Goal: Task Accomplishment & Management: Manage account settings

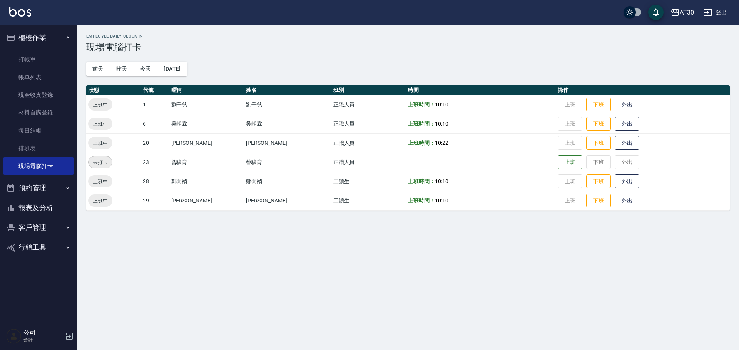
click at [63, 337] on div "公司 會計" at bounding box center [38, 337] width 77 height 28
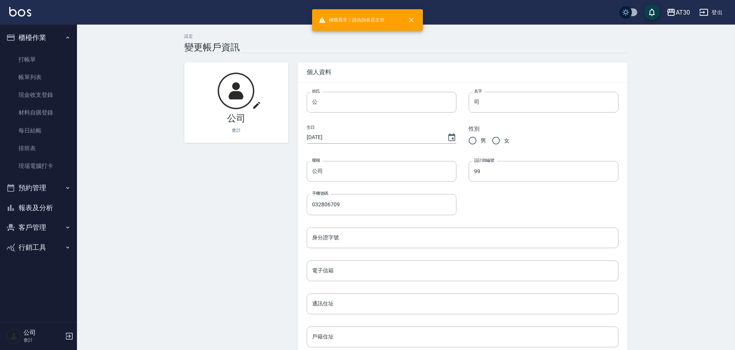
click at [22, 332] on div "公司 會計" at bounding box center [38, 337] width 77 height 28
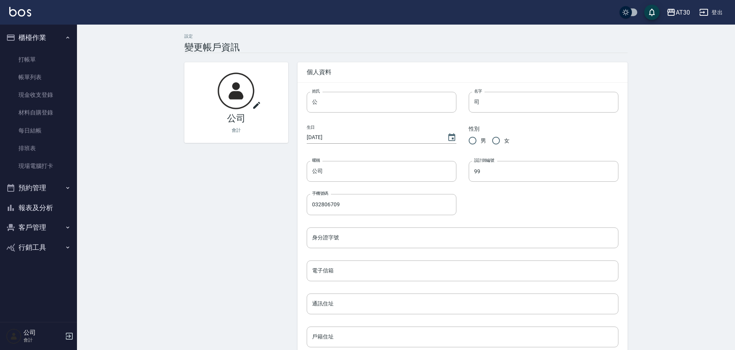
click at [712, 11] on button "登出" at bounding box center [711, 12] width 30 height 14
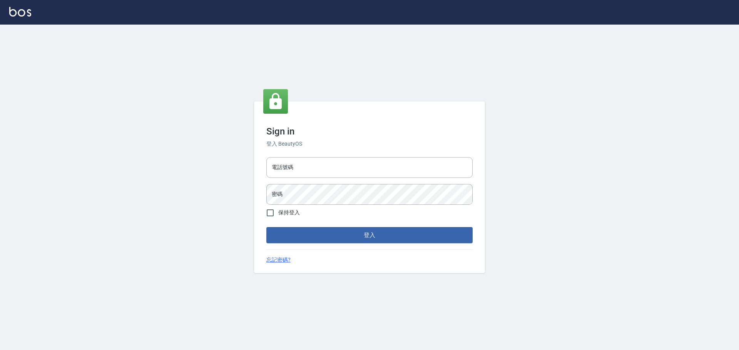
type input "032806709"
click at [299, 167] on input "032806709" at bounding box center [369, 167] width 206 height 21
type input "0976570099"
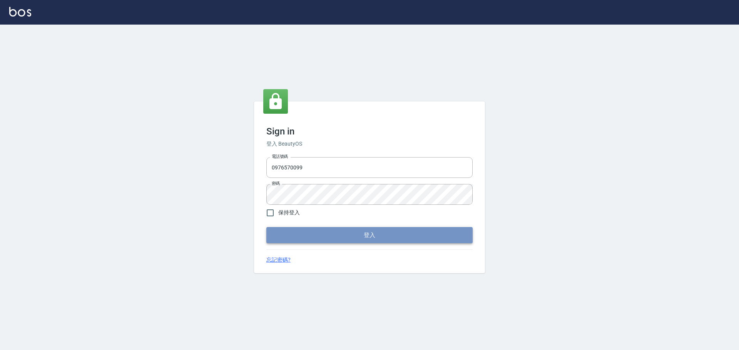
click at [307, 231] on button "登入" at bounding box center [369, 235] width 206 height 16
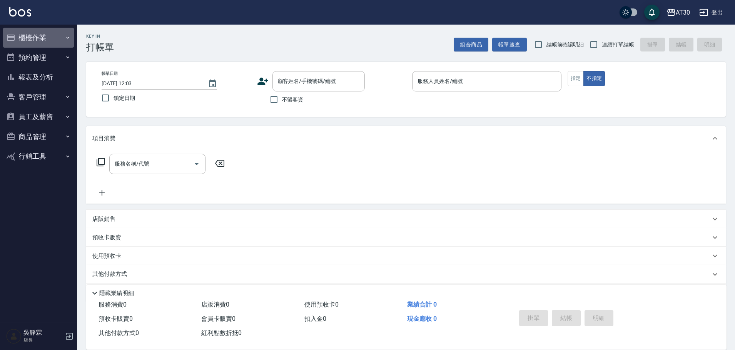
click at [11, 38] on icon "button" at bounding box center [10, 37] width 9 height 9
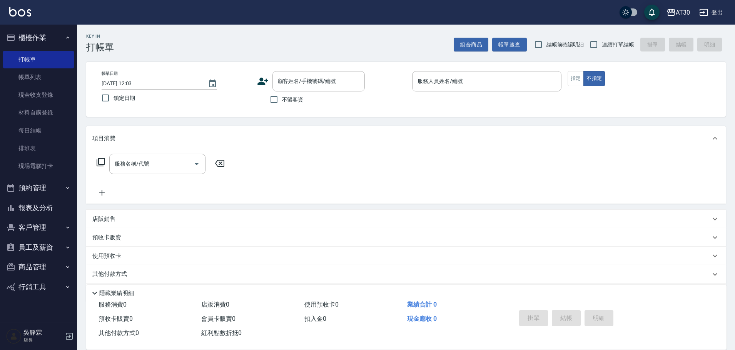
click at [35, 269] on button "商品管理" at bounding box center [38, 267] width 71 height 20
click at [66, 37] on icon "button" at bounding box center [68, 38] width 6 height 6
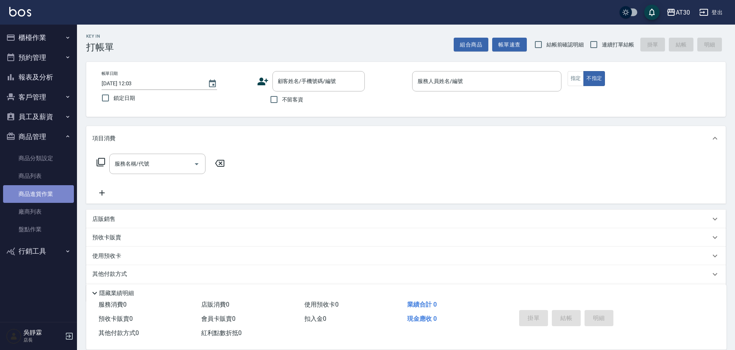
click at [39, 193] on link "商品進貨作業" at bounding box center [38, 194] width 71 height 18
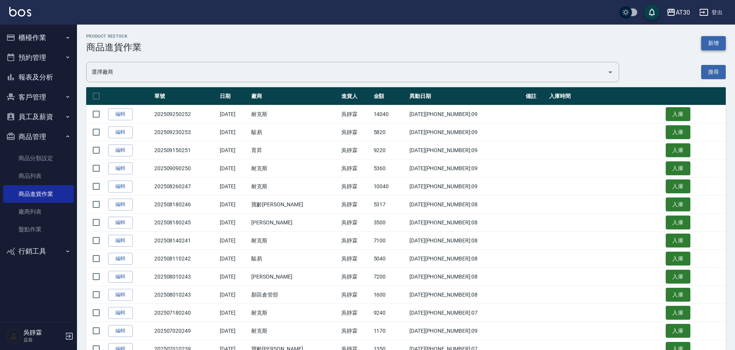
click at [708, 41] on button "新增" at bounding box center [713, 43] width 25 height 14
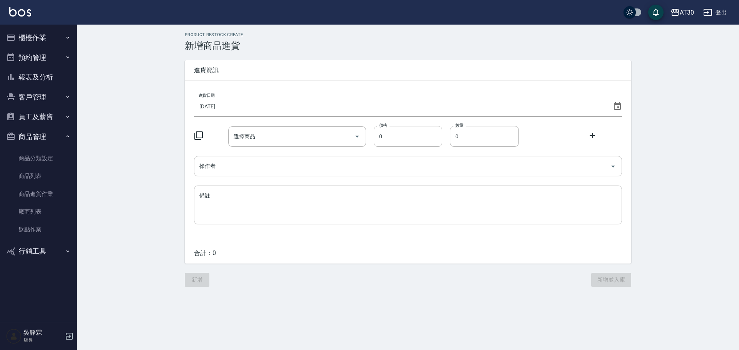
click at [196, 132] on icon at bounding box center [198, 135] width 9 height 9
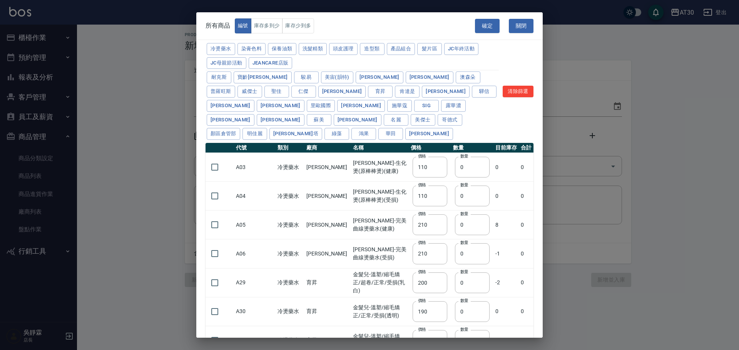
click at [196, 136] on div "冷燙藥水 染膏色料 保養油類 洗髮精類 頭皮護理 造型類 產品組合 髮片區 JC年終活動 JC母親節活動 JeanCare店販 耐克[PERSON_NAME]…" at bounding box center [369, 202] width 346 height 321
click at [343, 49] on button "頭皮護理" at bounding box center [343, 49] width 28 height 12
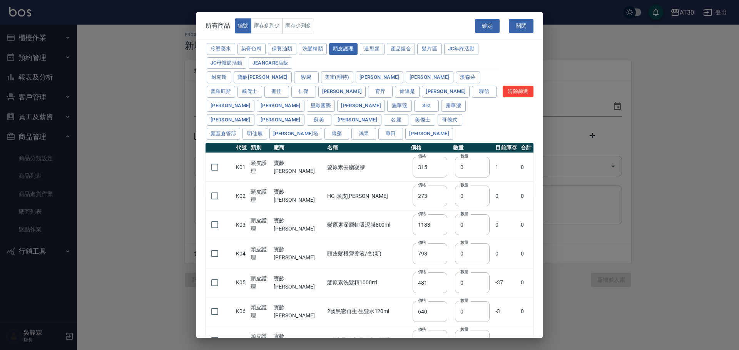
type input "315"
type input "273"
type input "1183"
type input "798"
type input "481"
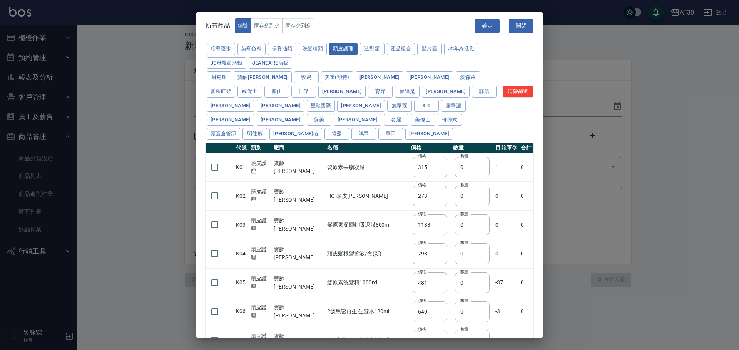
type input "640"
type input "308"
type input "245"
type input "350"
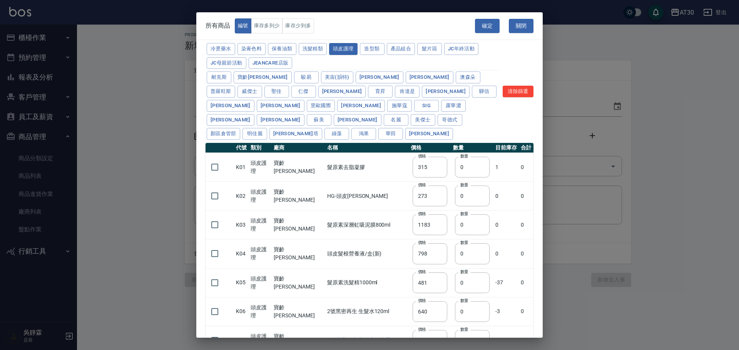
type input "1260"
type input "440"
type input "420"
type input "740"
type input "500"
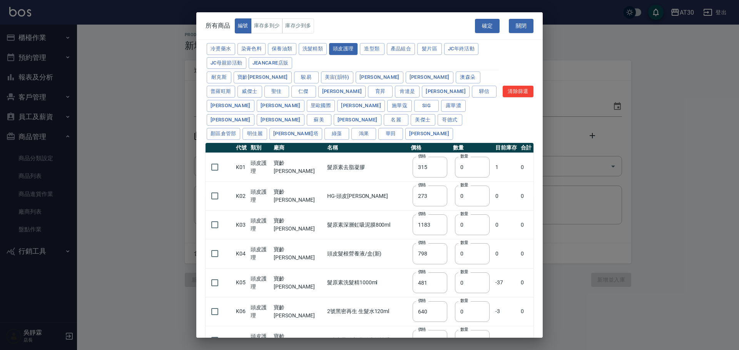
type input "690"
type input "650"
type input "600"
type input "450"
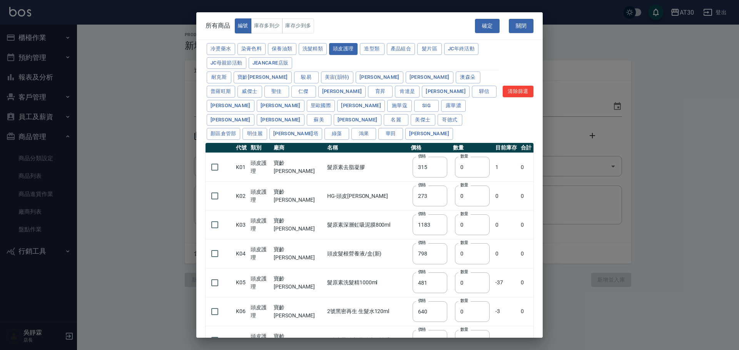
type input "500"
type input "2200"
type input "420"
type input "50"
type input "300"
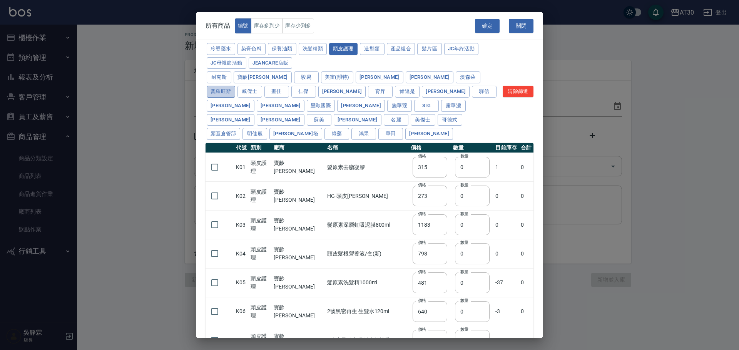
click at [235, 86] on button "普羅旺斯" at bounding box center [221, 92] width 28 height 12
type input "440"
type input "420"
type input "740"
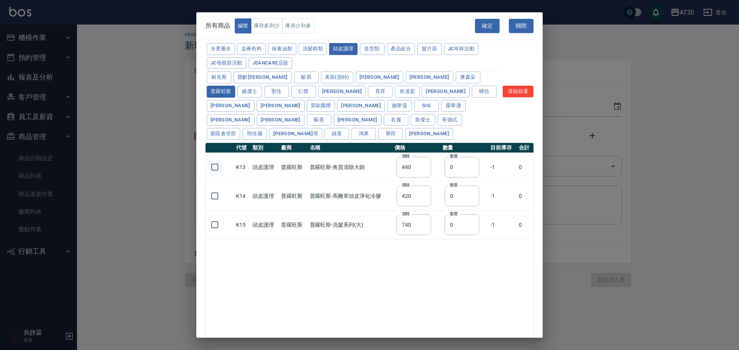
click at [217, 159] on input "checkbox" at bounding box center [215, 167] width 16 height 16
checkbox input "true"
click at [217, 188] on input "checkbox" at bounding box center [215, 196] width 16 height 16
checkbox input "true"
click at [218, 217] on input "checkbox" at bounding box center [215, 225] width 16 height 16
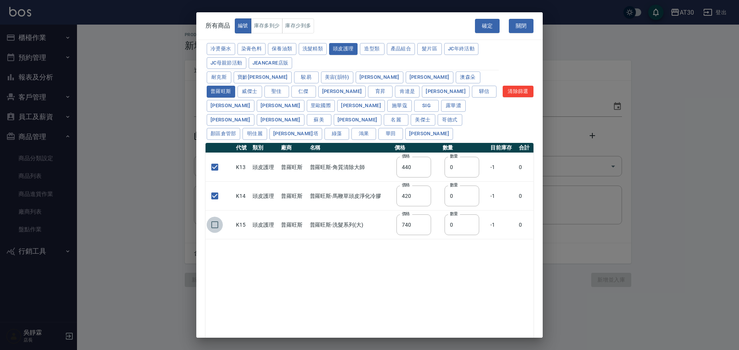
checkbox input "true"
drag, startPoint x: 458, startPoint y: 152, endPoint x: 434, endPoint y: 157, distance: 24.5
click at [436, 157] on tr "K13 頭皮護理 普羅旺斯 普羅旺斯-角質清除大師 價格 440 價格 數量 0 數量 -1 0" at bounding box center [369, 167] width 328 height 29
type input "2"
drag, startPoint x: 459, startPoint y: 187, endPoint x: 441, endPoint y: 191, distance: 18.0
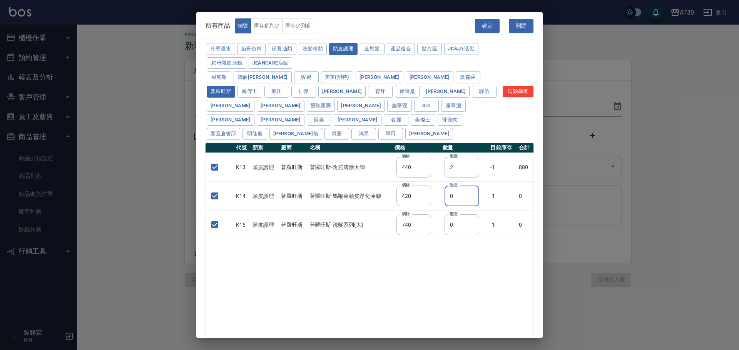
click at [441, 191] on td "數量 0 數量" at bounding box center [464, 196] width 48 height 29
type input "2"
drag, startPoint x: 467, startPoint y: 210, endPoint x: 387, endPoint y: 237, distance: 83.9
click at [387, 237] on div "代號 類別 廠商 名稱 價格 數量 目前庫存 合計 K13 頭皮護理 普羅旺斯 普羅旺斯-角質清除大師 價格 440 價格 數量 2 數量 -1 880 K1…" at bounding box center [369, 248] width 328 height 210
type input "2"
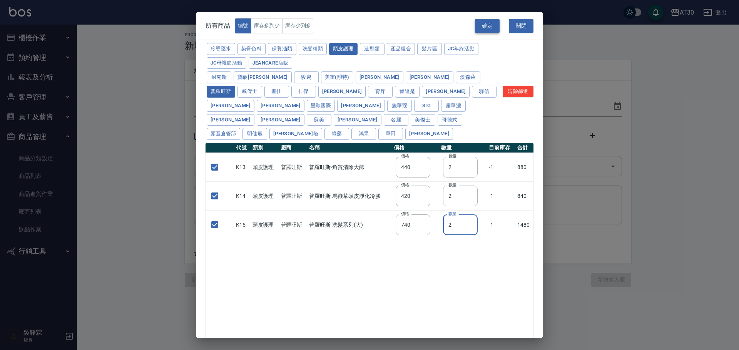
click at [487, 26] on button "確定" at bounding box center [487, 26] width 25 height 14
type input "K13 普羅旺斯-角質清除大師"
type input "440"
type input "2"
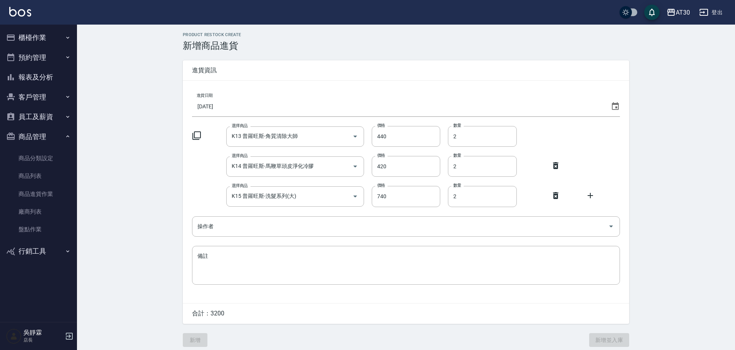
click at [193, 134] on icon at bounding box center [196, 135] width 9 height 9
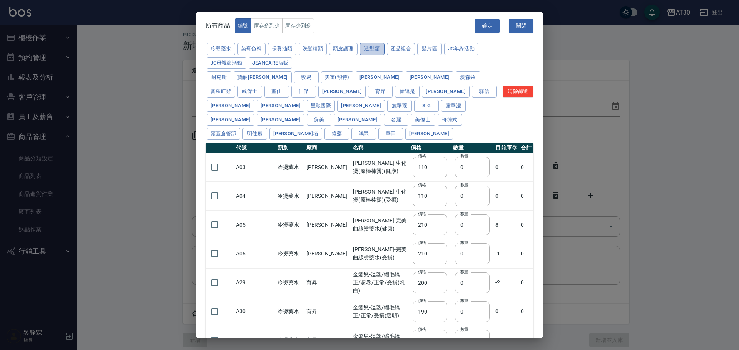
click at [369, 46] on button "造型類" at bounding box center [372, 49] width 25 height 12
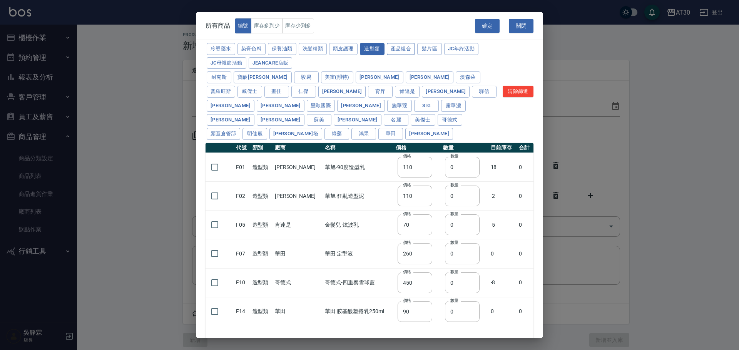
type input "70"
type input "260"
type input "450"
type input "90"
click at [345, 50] on button "頭皮護理" at bounding box center [343, 49] width 28 height 12
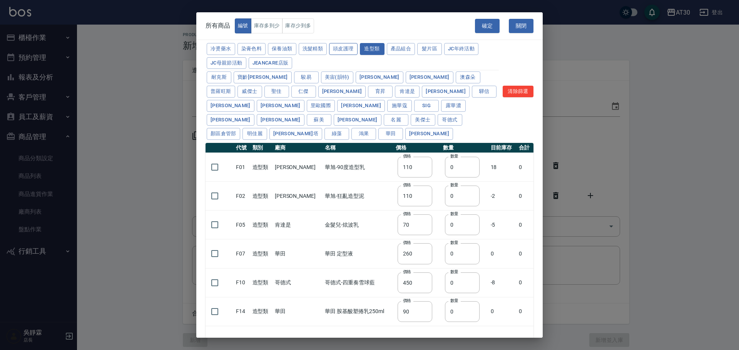
type input "315"
type input "273"
type input "1183"
type input "798"
type input "481"
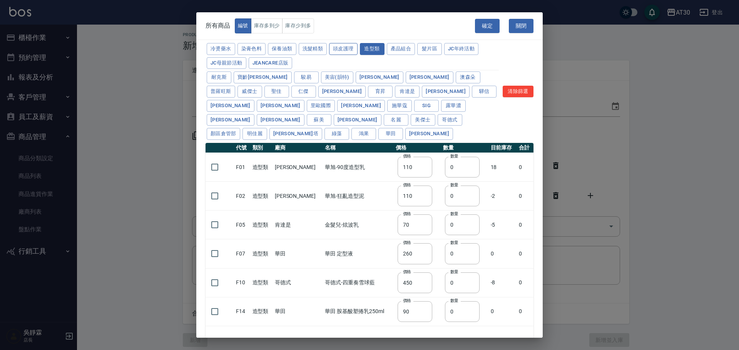
type input "640"
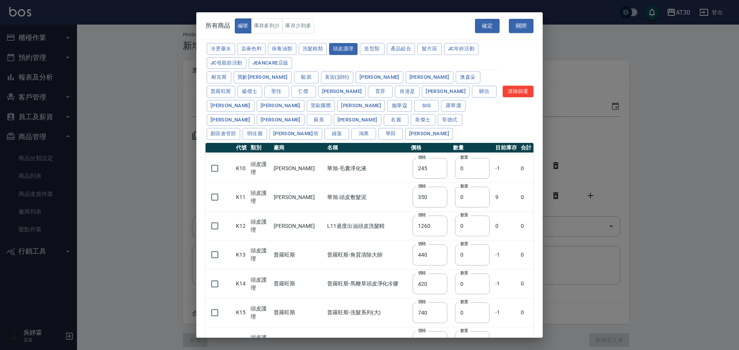
scroll to position [226, 0]
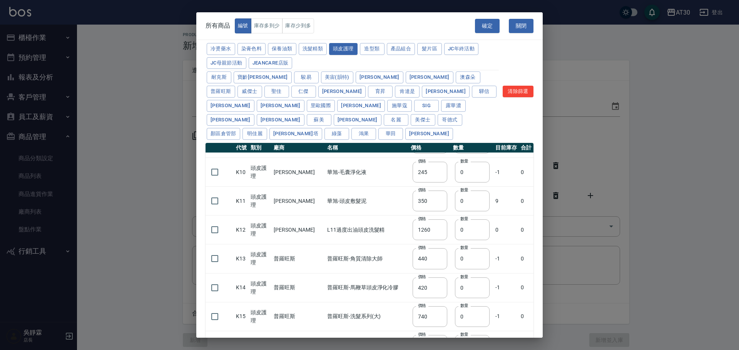
click at [482, 14] on div "確定 關閉" at bounding box center [509, 26] width 68 height 27
click at [490, 24] on button "確定" at bounding box center [487, 26] width 25 height 14
type input "0"
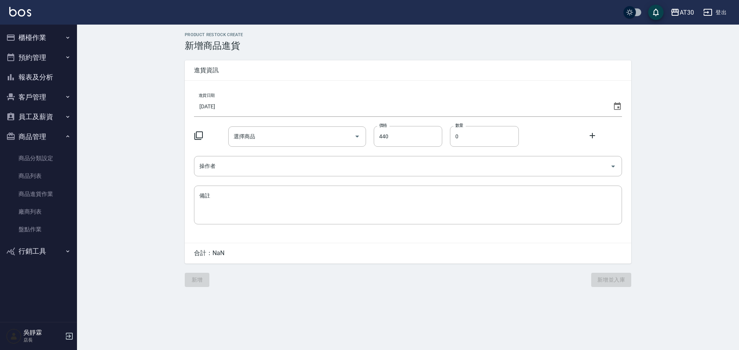
click at [200, 136] on icon at bounding box center [198, 135] width 9 height 9
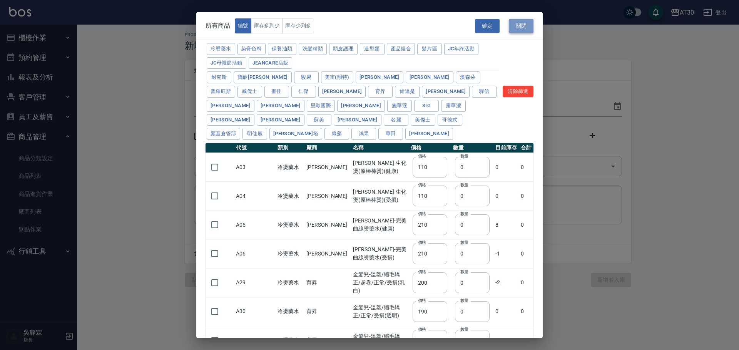
click at [523, 25] on button "關閉" at bounding box center [521, 26] width 25 height 14
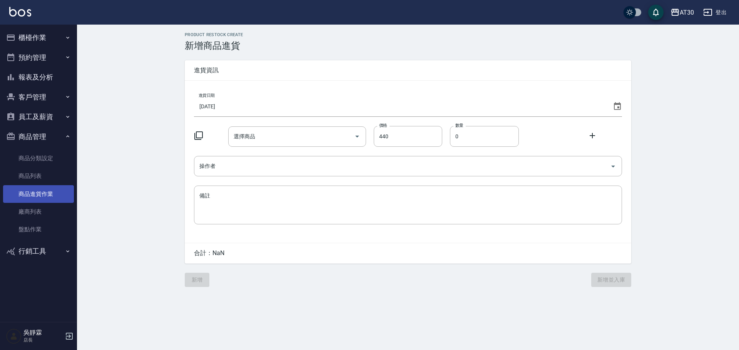
click at [49, 190] on link "商品進貨作業" at bounding box center [38, 194] width 71 height 18
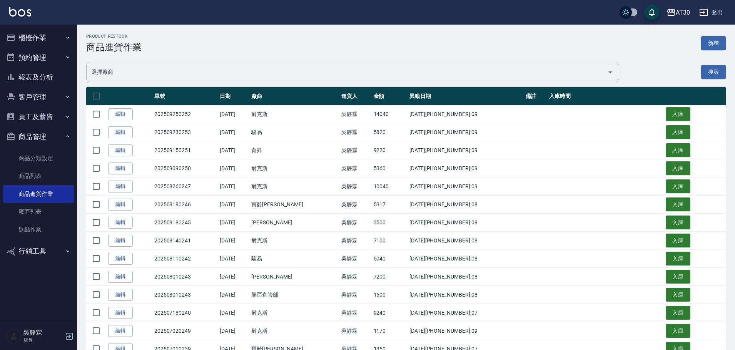
click at [712, 36] on div "Product Restock 商品進貨作業 新增" at bounding box center [405, 43] width 639 height 19
click at [711, 45] on button "新增" at bounding box center [713, 43] width 25 height 14
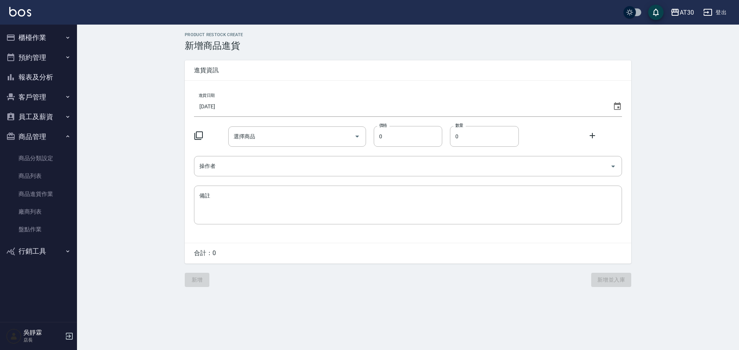
click at [197, 136] on icon at bounding box center [198, 135] width 9 height 9
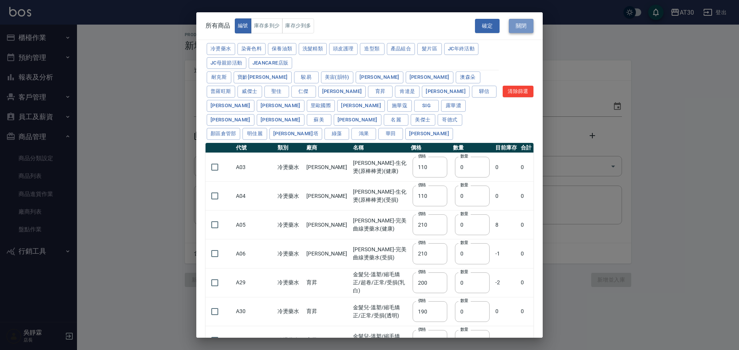
click at [526, 27] on button "關閉" at bounding box center [521, 26] width 25 height 14
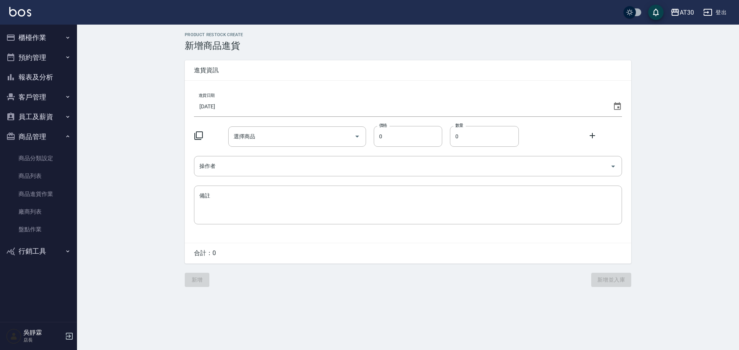
click at [617, 107] on icon at bounding box center [616, 106] width 9 height 9
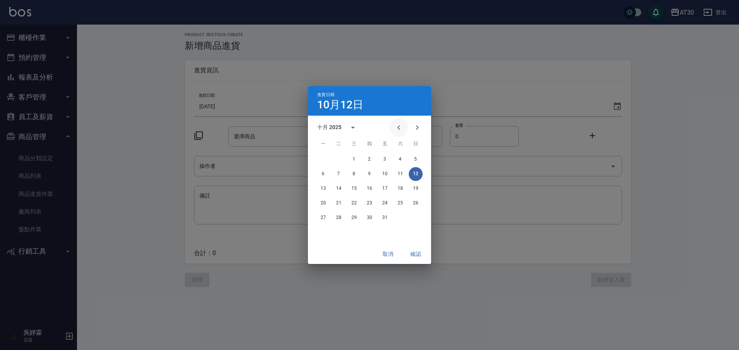
click at [402, 125] on icon "Previous month" at bounding box center [398, 127] width 9 height 9
click at [400, 129] on icon "Previous month" at bounding box center [398, 127] width 9 height 9
click at [325, 186] on button "9" at bounding box center [323, 189] width 14 height 14
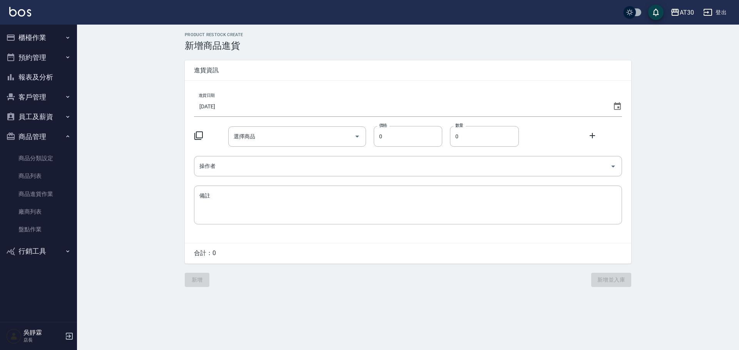
click at [199, 138] on icon at bounding box center [198, 135] width 9 height 9
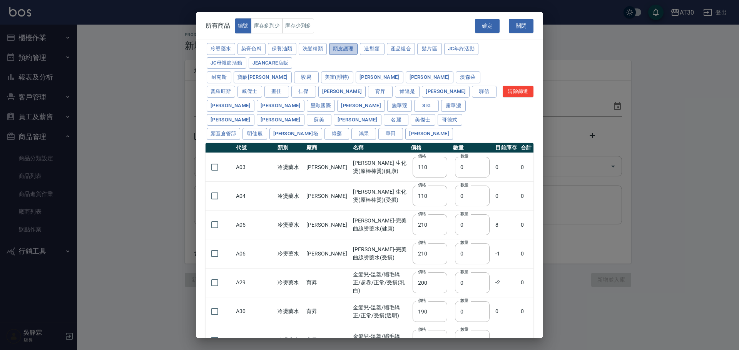
click at [357, 46] on button "頭皮護理" at bounding box center [343, 49] width 28 height 12
type input "315"
type input "273"
type input "1183"
type input "798"
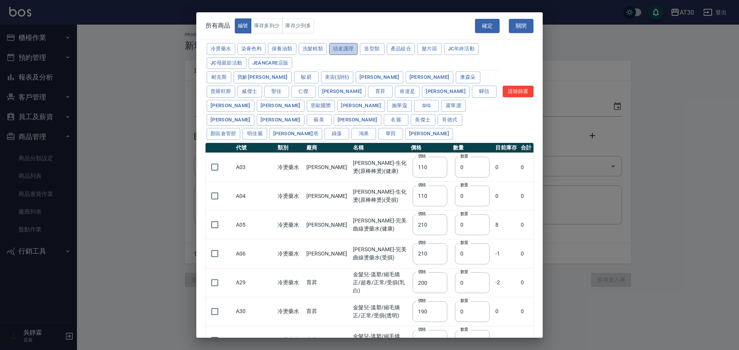
type input "481"
type input "640"
type input "308"
type input "245"
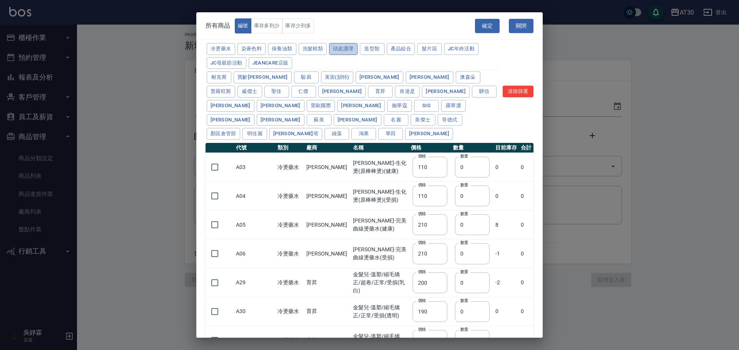
type input "350"
type input "1260"
type input "440"
type input "420"
type input "740"
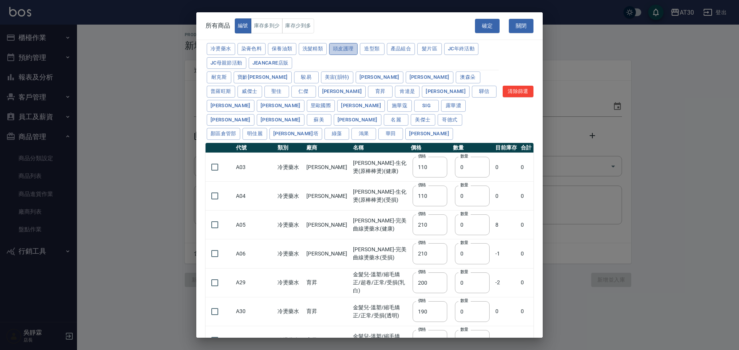
type input "500"
type input "690"
type input "650"
type input "600"
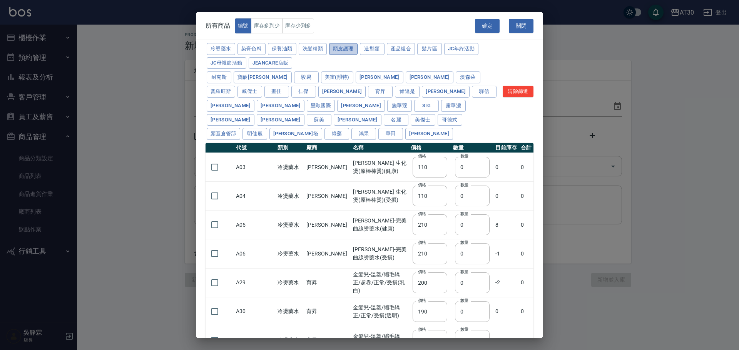
type input "450"
type input "500"
type input "2200"
type input "420"
type input "50"
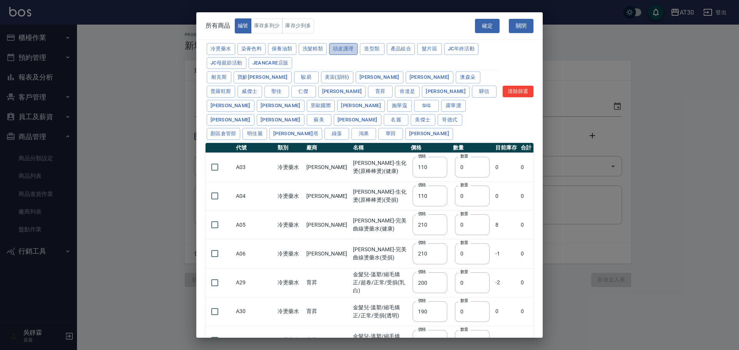
type input "300"
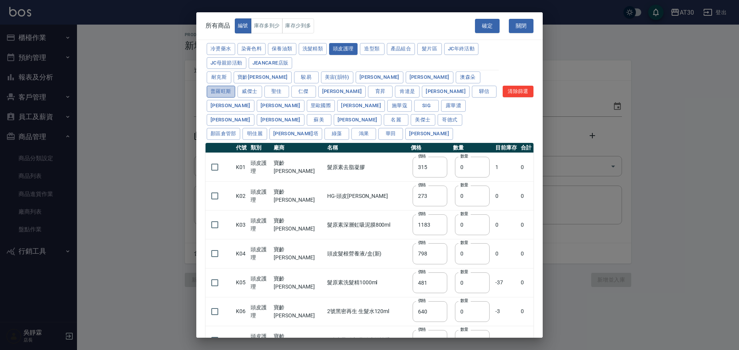
click at [235, 86] on button "普羅旺斯" at bounding box center [221, 92] width 28 height 12
type input "440"
type input "420"
type input "740"
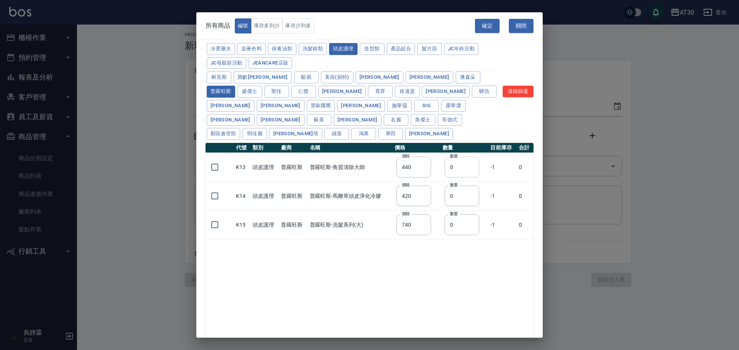
drag, startPoint x: 462, startPoint y: 156, endPoint x: 447, endPoint y: 159, distance: 14.6
click at [448, 159] on input "0" at bounding box center [461, 167] width 35 height 21
type input "2"
drag, startPoint x: 447, startPoint y: 187, endPoint x: 434, endPoint y: 194, distance: 15.5
click at [434, 194] on tr "K14 頭皮護理 普羅旺斯 普羅旺斯-馬鞭草頭皮淨化冷膠 價格 420 價格 數量 0 數量 -1 0" at bounding box center [369, 196] width 328 height 29
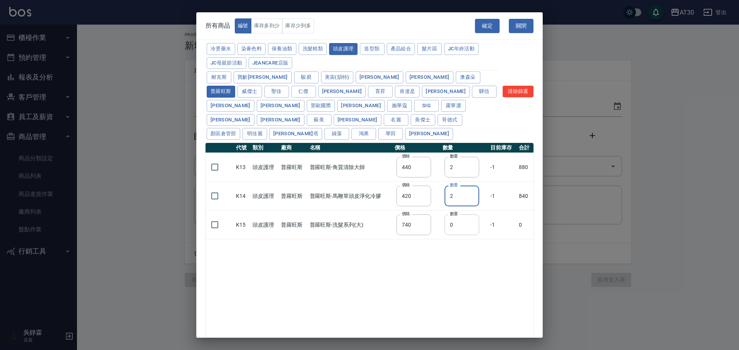
type input "2"
drag, startPoint x: 455, startPoint y: 210, endPoint x: 435, endPoint y: 217, distance: 20.8
click at [435, 217] on tr "K15 頭皮護理 普羅旺斯 普羅旺斯-洗髮系列(大) 價格 740 價格 數量 0 數量 -1 0" at bounding box center [369, 225] width 328 height 29
type input "2"
drag, startPoint x: 458, startPoint y: 252, endPoint x: 463, endPoint y: 248, distance: 6.0
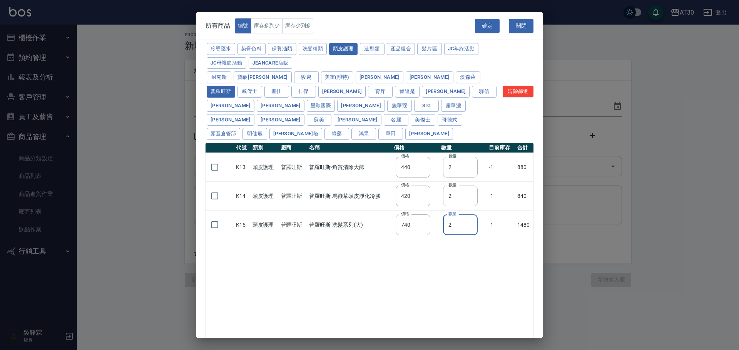
click at [459, 252] on div "代號 類別 廠商 名稱 價格 數量 目前庫存 合計 K13 頭皮護理 普羅旺斯 普羅旺斯-角質清除大師 價格 440 價格 數量 2 數量 -1 880 K1…" at bounding box center [369, 248] width 328 height 210
click at [490, 28] on button "確定" at bounding box center [487, 26] width 25 height 14
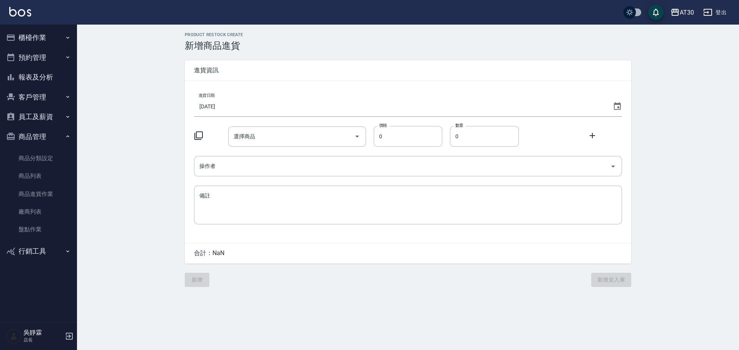
click at [203, 139] on div at bounding box center [211, 136] width 34 height 11
click at [199, 135] on icon at bounding box center [198, 135] width 9 height 9
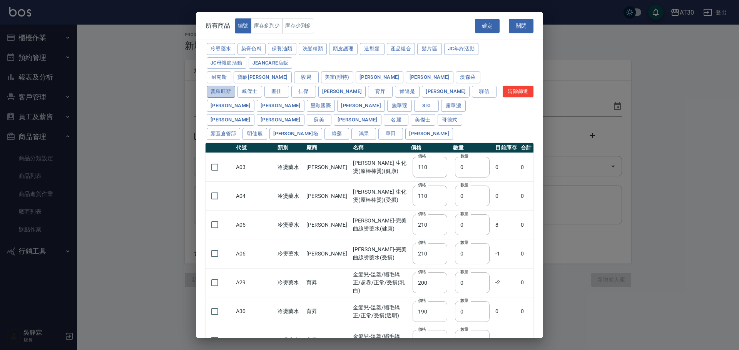
click at [235, 86] on button "普羅旺斯" at bounding box center [221, 92] width 28 height 12
type input "440"
type input "420"
type input "740"
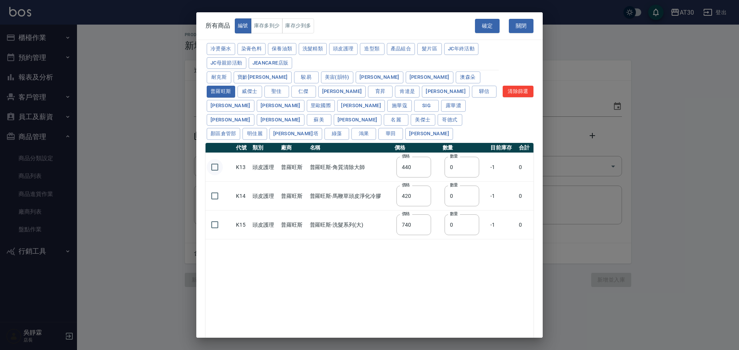
click at [215, 159] on input "checkbox" at bounding box center [215, 167] width 16 height 16
checkbox input "true"
drag, startPoint x: 219, startPoint y: 180, endPoint x: 219, endPoint y: 185, distance: 5.4
click at [219, 188] on input "checkbox" at bounding box center [215, 196] width 16 height 16
checkbox input "true"
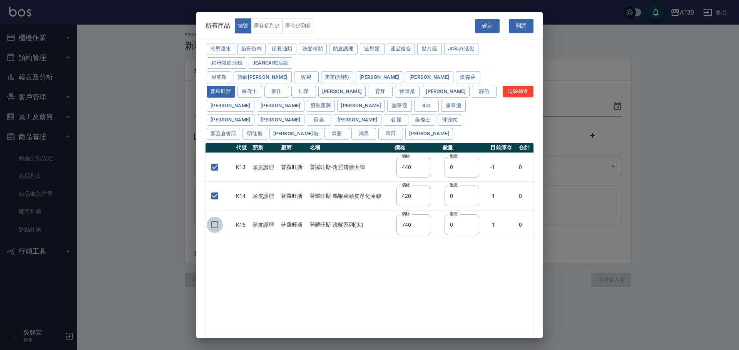
click at [213, 217] on input "checkbox" at bounding box center [215, 225] width 16 height 16
checkbox input "true"
drag, startPoint x: 484, startPoint y: 24, endPoint x: 490, endPoint y: 78, distance: 53.8
click at [484, 26] on button "確定" at bounding box center [487, 26] width 25 height 14
type input "K13 普羅旺斯-角質清除大師"
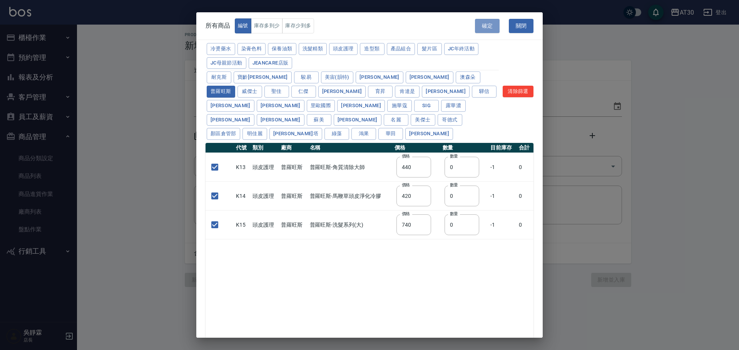
type input "440"
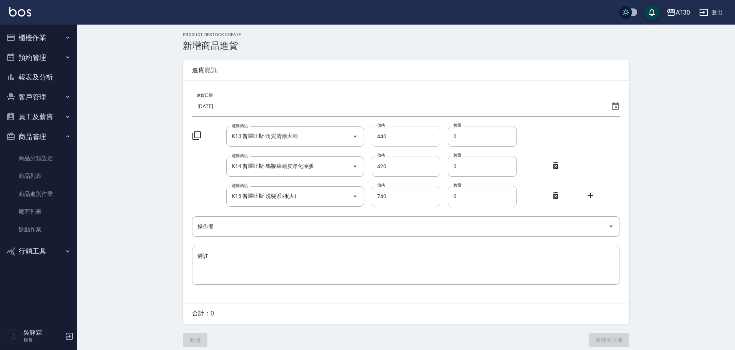
drag, startPoint x: 461, startPoint y: 137, endPoint x: 436, endPoint y: 142, distance: 25.2
click at [436, 142] on div "選擇商品 K13 普羅旺斯-角質清除大師 選擇商品 價格 440 價格 數量 0 數量" at bounding box center [406, 136] width 428 height 21
type input "2"
drag, startPoint x: 477, startPoint y: 171, endPoint x: 421, endPoint y: 187, distance: 58.2
click at [425, 184] on div "進貨日期 [DATE] 選擇商品 K13 普羅旺斯-角質清除大師 選擇商品 價格 440 價格 數量 2 數量 選擇商品 K14 普羅旺斯-馬鞭草頭皮淨化冷膠…" at bounding box center [406, 192] width 446 height 223
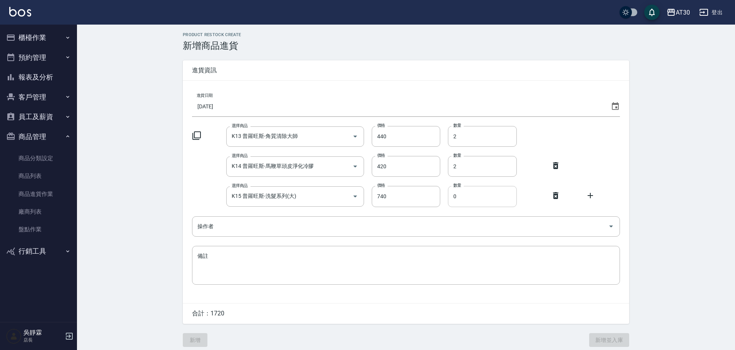
type input "2"
drag, startPoint x: 460, startPoint y: 204, endPoint x: 435, endPoint y: 215, distance: 27.5
click at [435, 212] on div "進貨日期 [DATE] 選擇商品 K13 普羅旺斯-角質清除大師 選擇商品 價格 440 價格 數量 2 數量 選擇商品 K14 普羅旺斯-馬鞭草頭皮淨化冷膠…" at bounding box center [406, 192] width 446 height 223
type input "2"
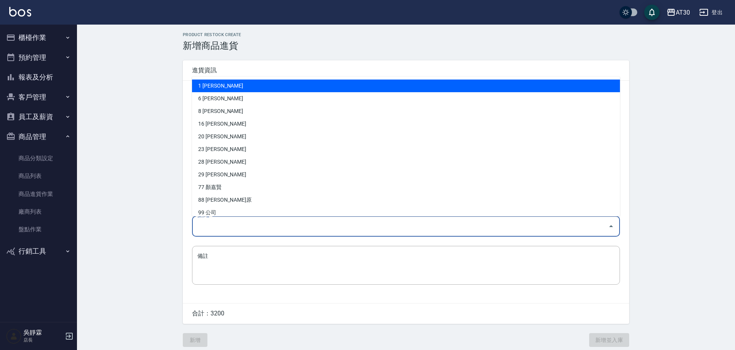
click at [239, 227] on input "操作者" at bounding box center [399, 226] width 409 height 13
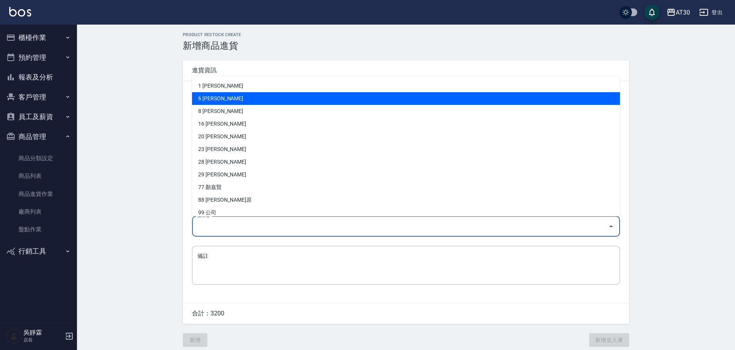
click at [244, 99] on li "6 [PERSON_NAME]" at bounding box center [406, 98] width 428 height 13
type input "吳靜霖"
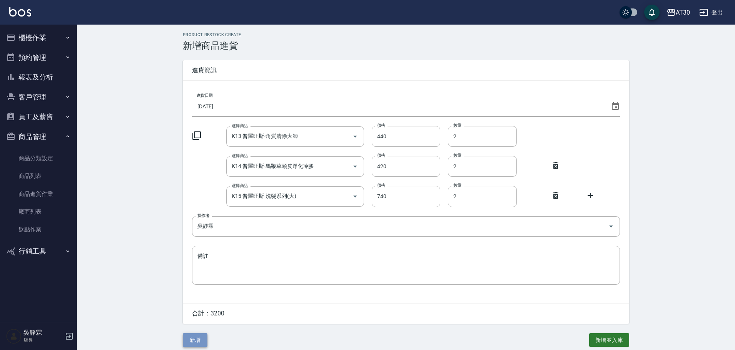
click at [198, 339] on button "新增" at bounding box center [195, 341] width 25 height 14
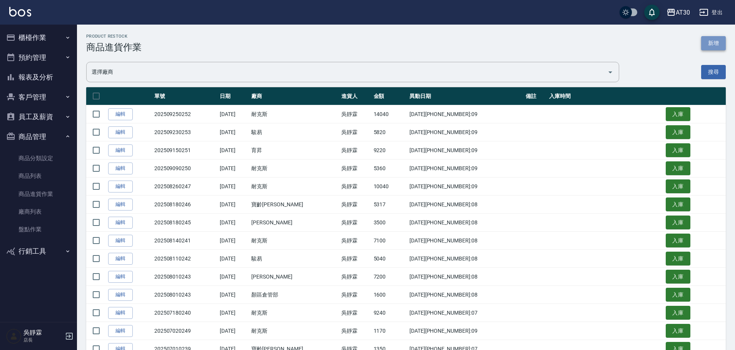
click at [716, 42] on button "新增" at bounding box center [713, 43] width 25 height 14
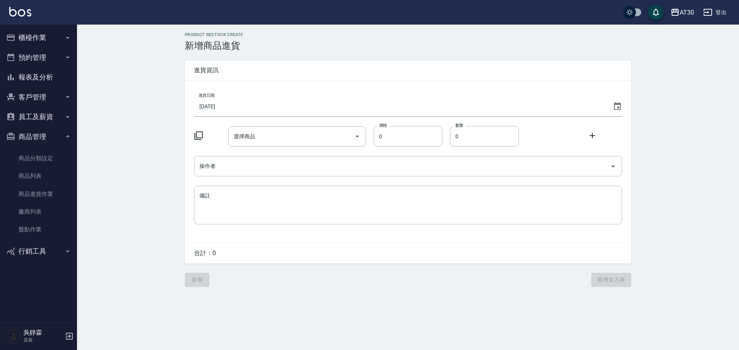
click at [618, 110] on icon at bounding box center [617, 106] width 7 height 8
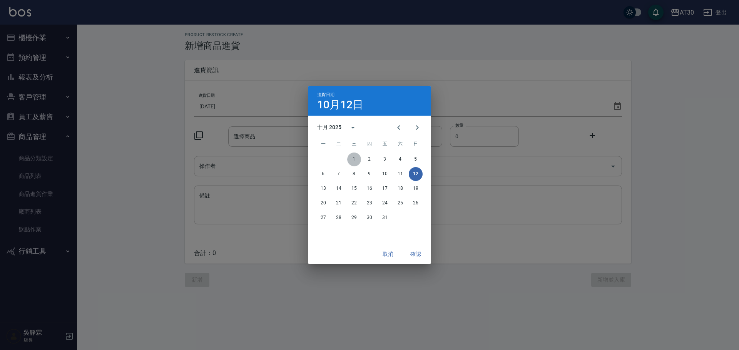
click at [354, 157] on button "1" at bounding box center [354, 160] width 14 height 14
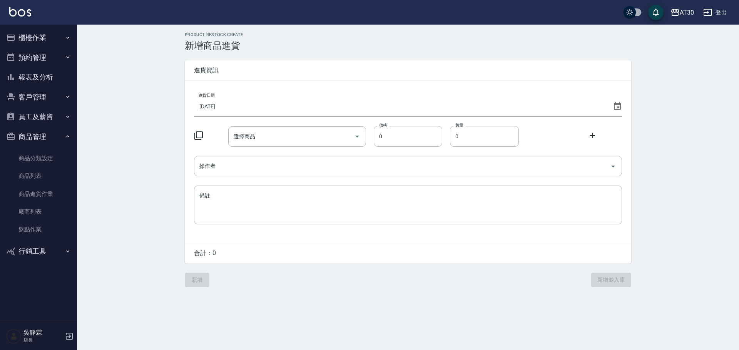
click at [199, 136] on icon at bounding box center [198, 135] width 9 height 9
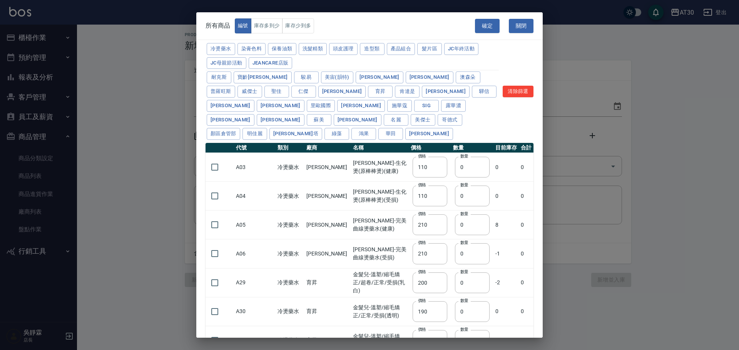
click at [199, 136] on div "冷燙藥水 染膏色料 保養油類 洗髮精類 頭皮護理 造型類 產品組合 髮片區 JC年終活動 JC母親節活動 JeanCare店販 耐克[PERSON_NAME]…" at bounding box center [369, 202] width 346 height 321
click at [310, 52] on button "洗髮精類" at bounding box center [313, 49] width 28 height 12
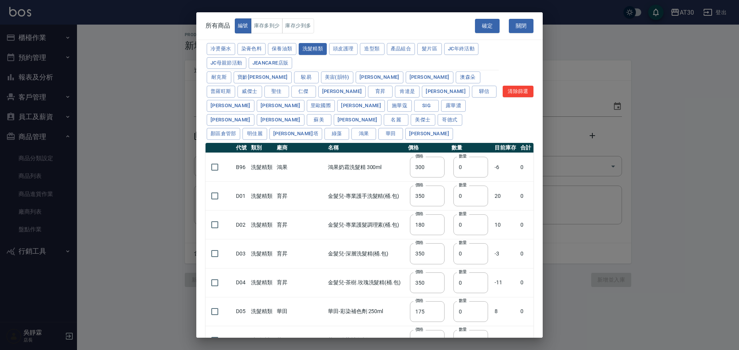
type input "300"
type input "350"
type input "180"
type input "350"
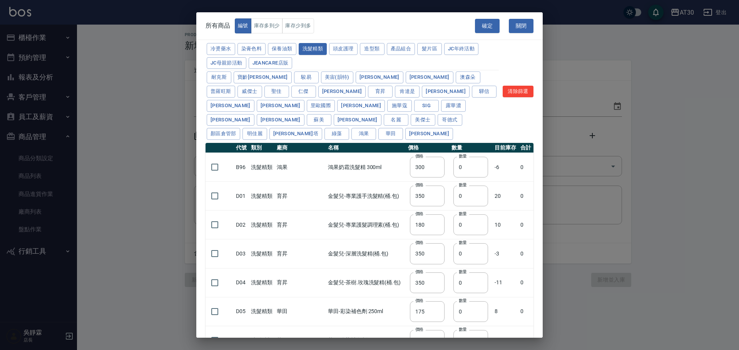
type input "175"
type input "455"
type input "440"
type input "200"
type input "420"
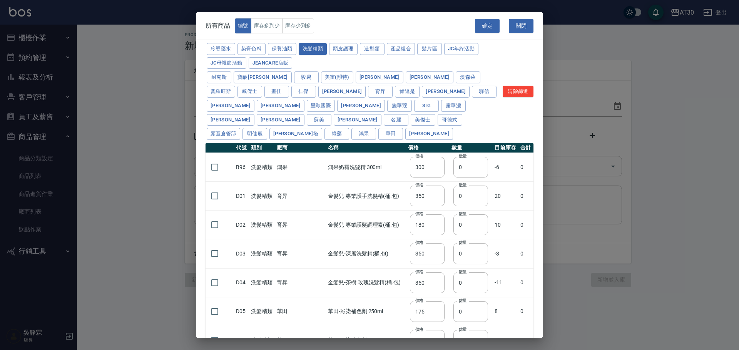
type input "300"
type input "750"
type input "800"
type input "330"
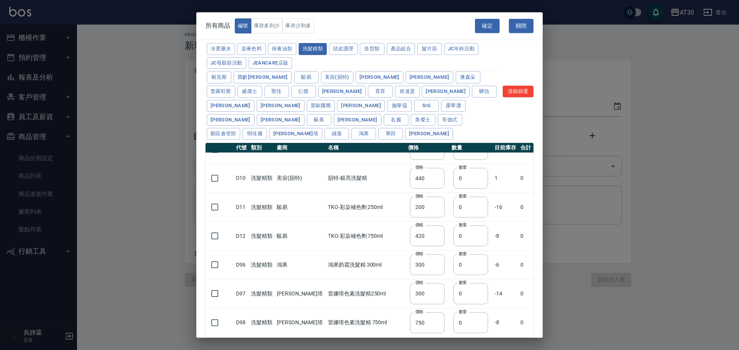
scroll to position [233, 0]
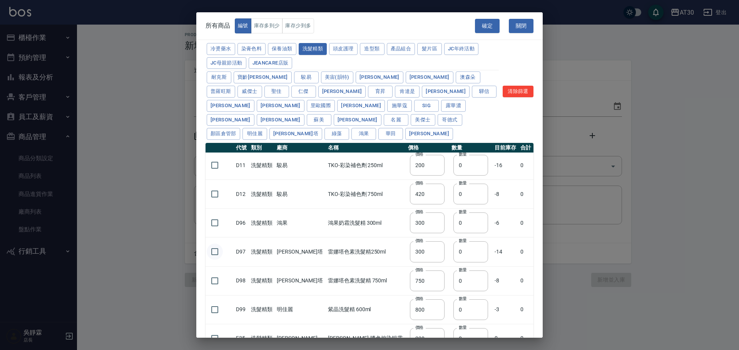
drag, startPoint x: 214, startPoint y: 236, endPoint x: 215, endPoint y: 240, distance: 4.4
click at [215, 244] on input "checkbox" at bounding box center [215, 252] width 16 height 16
checkbox input "true"
drag, startPoint x: 216, startPoint y: 263, endPoint x: 262, endPoint y: 252, distance: 46.7
click at [217, 273] on input "checkbox" at bounding box center [215, 281] width 16 height 16
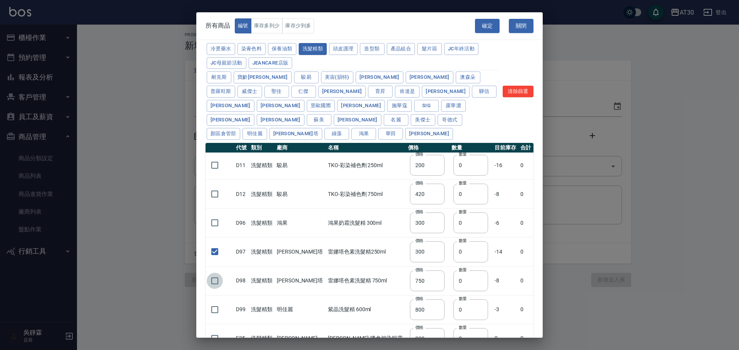
checkbox input "true"
drag, startPoint x: 465, startPoint y: 237, endPoint x: 431, endPoint y: 244, distance: 34.7
click at [432, 244] on tr "D97 洗髮精類 [PERSON_NAME]塔色素洗髮精250ml 價格 300 價格 數量 0 數量 -14 0" at bounding box center [369, 252] width 328 height 29
type input "4"
drag, startPoint x: 452, startPoint y: 267, endPoint x: 418, endPoint y: 274, distance: 34.2
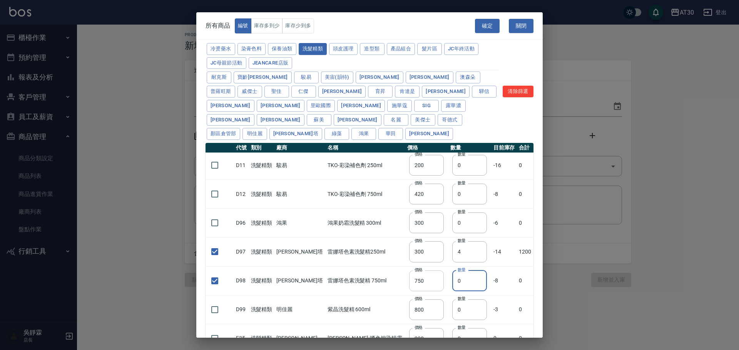
click at [418, 274] on tr "D98 洗髮精類 [PERSON_NAME]塔色素洗髮精 750ml 價格 750 價格 數量 0 數量 -8 0" at bounding box center [369, 281] width 328 height 29
type input "4"
click at [489, 24] on button "確定" at bounding box center [487, 26] width 25 height 14
type input "D97 [PERSON_NAME]塔色素洗髮精250ml"
type input "300"
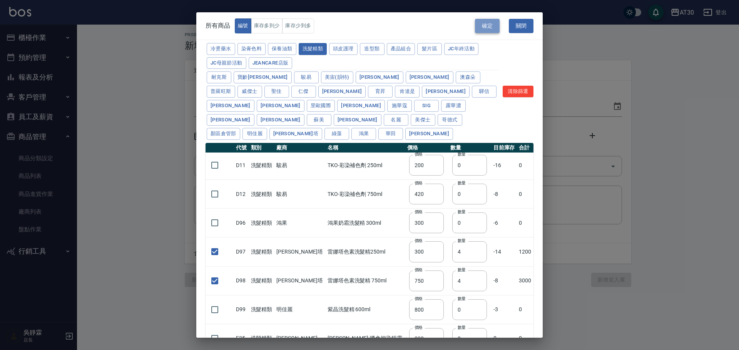
type input "4"
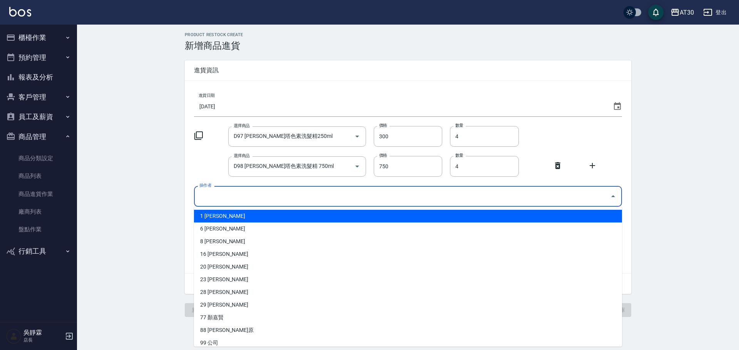
click at [219, 200] on input "操作者" at bounding box center [401, 196] width 409 height 13
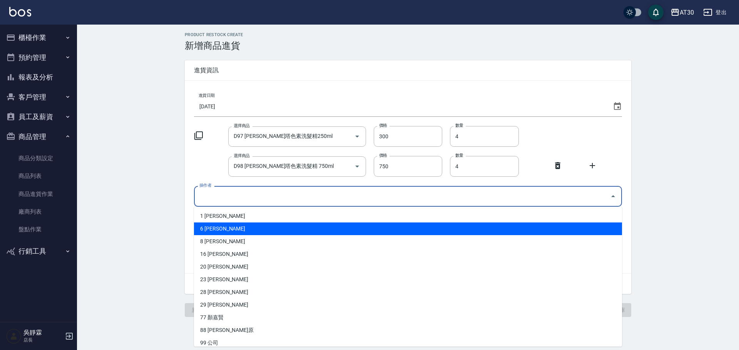
click at [216, 228] on li "6 [PERSON_NAME]" at bounding box center [408, 229] width 428 height 13
type input "吳靜霖"
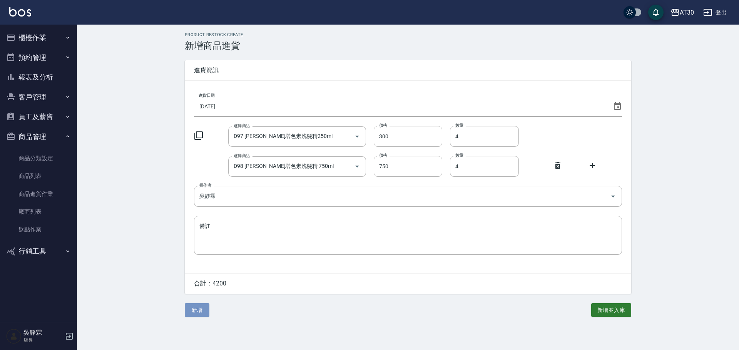
click at [201, 314] on button "新增" at bounding box center [197, 311] width 25 height 14
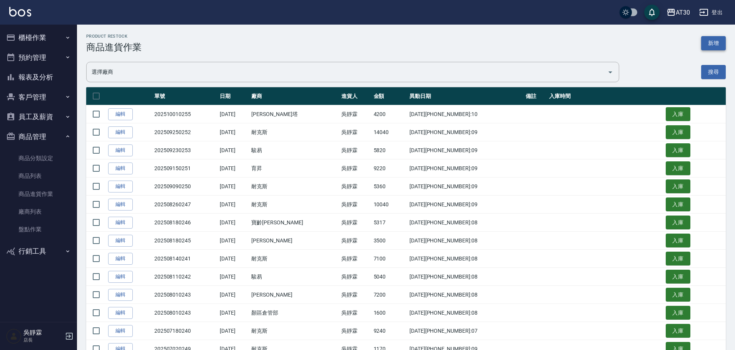
click at [716, 47] on button "新增" at bounding box center [713, 43] width 25 height 14
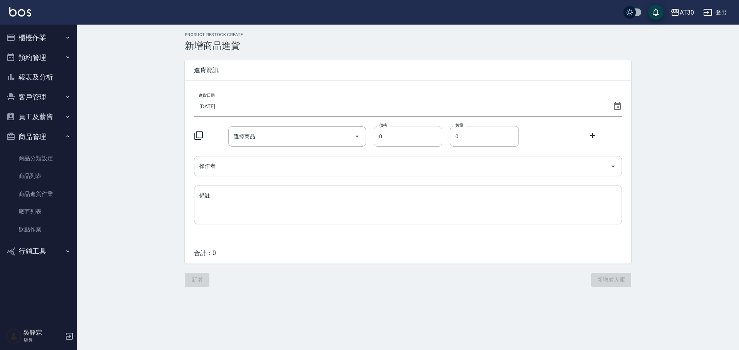
click at [622, 107] on div "進貨日期 [DATE] 選擇商品 選擇商品 價格 0 價格 數量 0 數量 操作者 操作者 備註 x 備註" at bounding box center [408, 162] width 446 height 162
click at [617, 107] on icon at bounding box center [617, 106] width 7 height 8
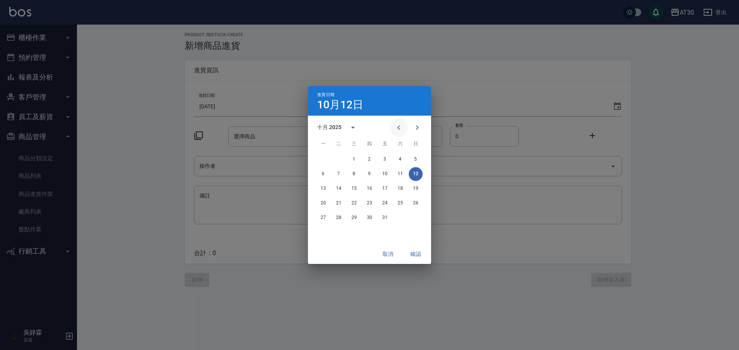
click at [399, 127] on icon "Previous month" at bounding box center [398, 127] width 3 height 5
click at [324, 158] on button "1" at bounding box center [323, 160] width 14 height 14
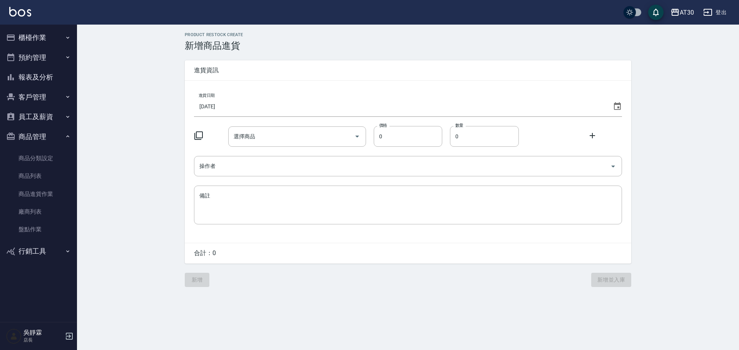
click at [198, 133] on icon at bounding box center [198, 135] width 9 height 9
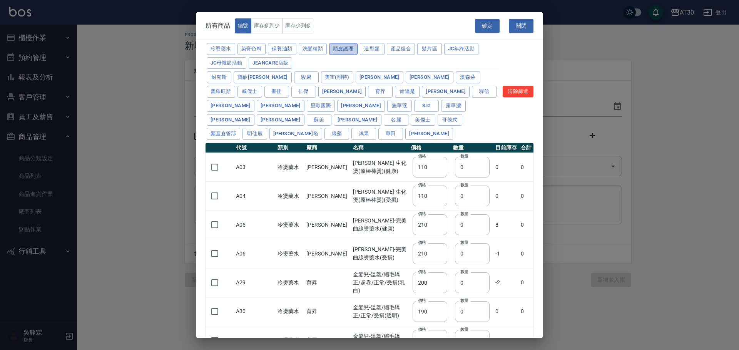
click at [339, 51] on button "頭皮護理" at bounding box center [343, 49] width 28 height 12
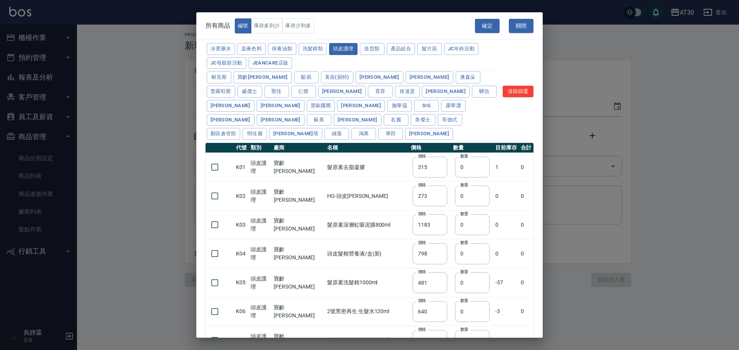
type input "315"
type input "273"
type input "1183"
type input "798"
type input "481"
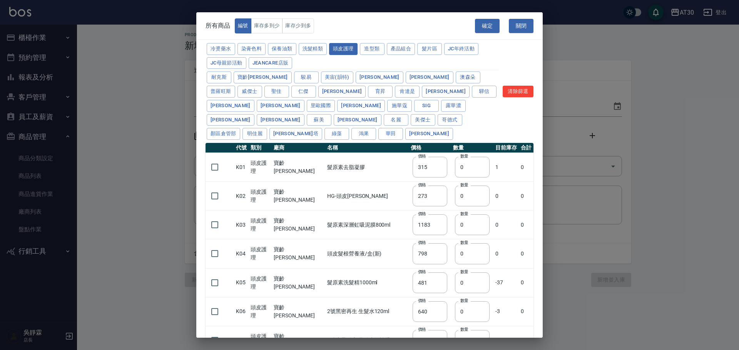
type input "640"
type input "308"
type input "245"
type input "350"
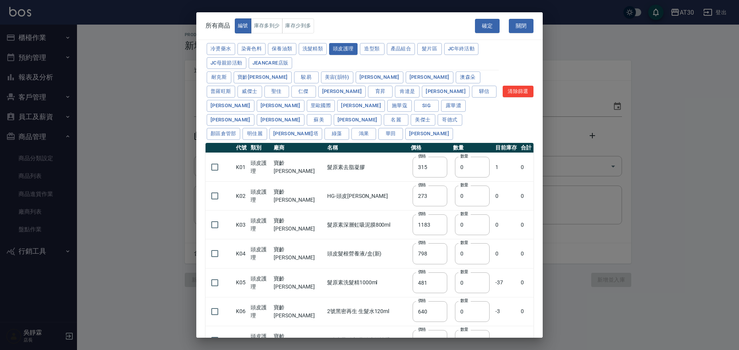
type input "1260"
type input "440"
type input "420"
type input "740"
type input "500"
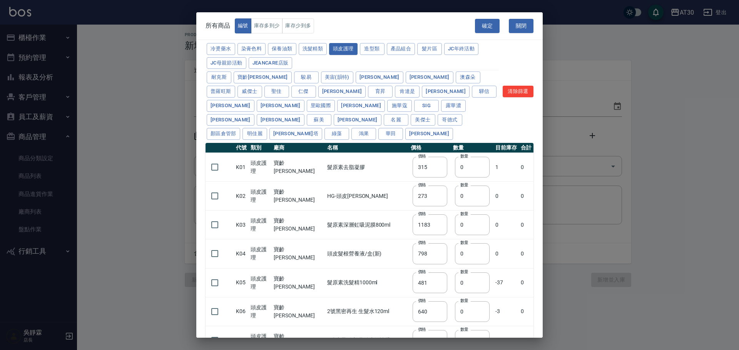
type input "690"
type input "650"
type input "600"
type input "450"
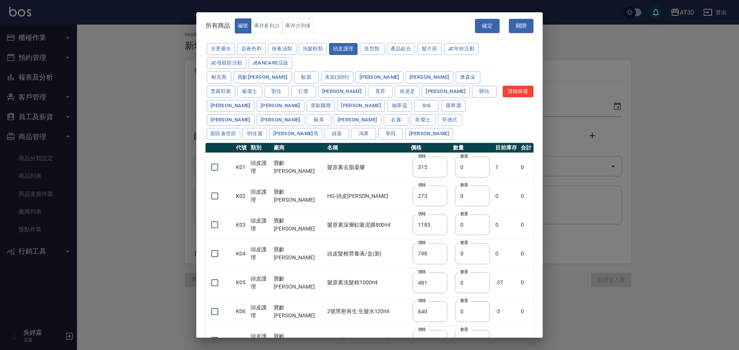
type input "500"
type input "2200"
type input "420"
type input "50"
type input "300"
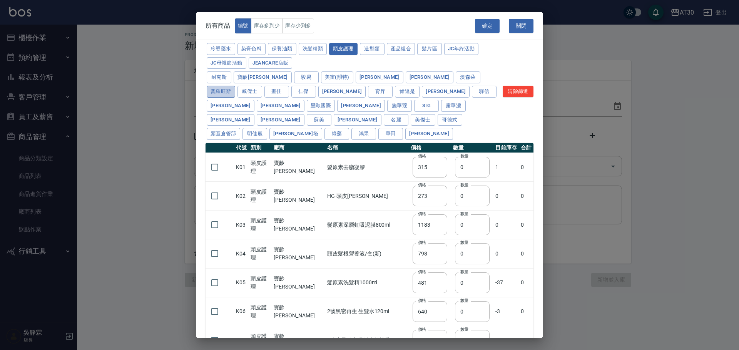
click at [235, 86] on button "普羅旺斯" at bounding box center [221, 92] width 28 height 12
type input "440"
type input "420"
type input "740"
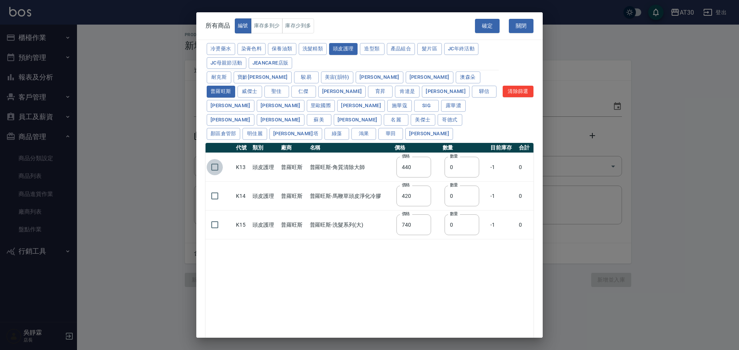
click at [214, 159] on input "checkbox" at bounding box center [215, 167] width 16 height 16
checkbox input "true"
click at [212, 188] on input "checkbox" at bounding box center [215, 196] width 16 height 16
checkbox input "true"
click at [215, 217] on input "checkbox" at bounding box center [215, 225] width 16 height 16
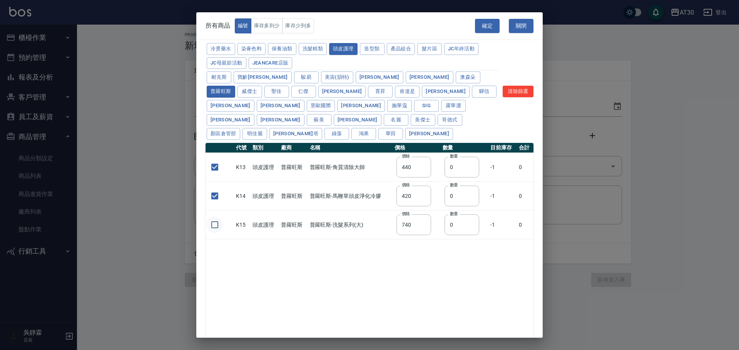
checkbox input "true"
drag, startPoint x: 457, startPoint y: 149, endPoint x: 416, endPoint y: 160, distance: 42.5
click at [416, 160] on tr "K13 頭皮護理 普羅旺斯 普羅旺斯-角質清除大師 價格 440 價格 數量 0 數量 -1 0" at bounding box center [369, 167] width 328 height 29
type input "3"
drag, startPoint x: 464, startPoint y: 184, endPoint x: 435, endPoint y: 195, distance: 30.6
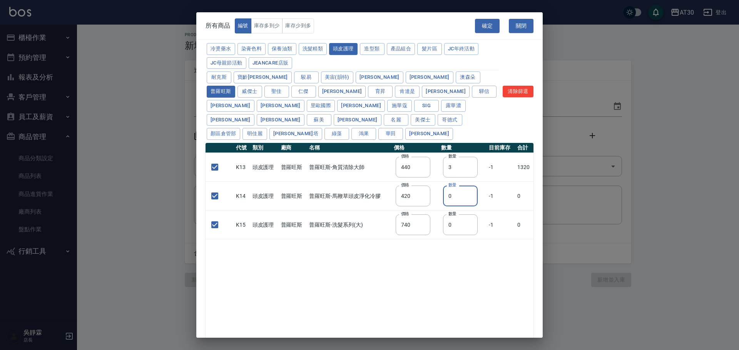
click at [437, 195] on tr "K14 頭皮護理 普羅旺斯 普羅旺斯-馬鞭草頭皮淨化冷膠 價格 420 價格 數量 0 數量 -1 0" at bounding box center [369, 196] width 328 height 29
type input "3"
drag, startPoint x: 448, startPoint y: 218, endPoint x: 419, endPoint y: 222, distance: 29.9
click at [419, 222] on tr "K15 頭皮護理 普羅旺斯 普羅旺斯-洗髮系列(大) 價格 740 價格 數量 0 數量 -1 0" at bounding box center [369, 225] width 328 height 29
type input "1"
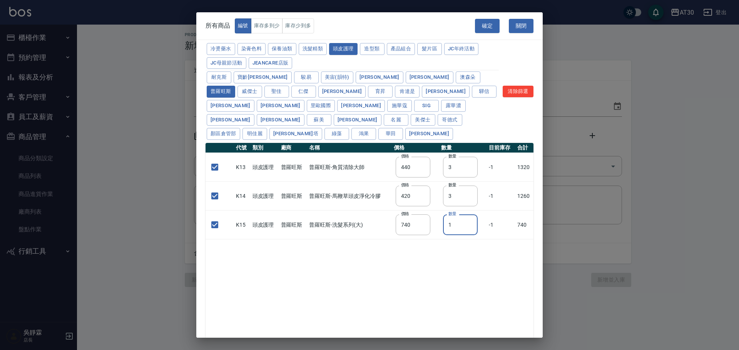
drag, startPoint x: 479, startPoint y: 280, endPoint x: 483, endPoint y: 272, distance: 9.3
click at [479, 280] on div "代號 類別 廠商 名稱 價格 數量 目前庫存 合計 K13 頭皮護理 普羅旺斯 普羅旺斯-角質清除大師 價格 440 價格 數量 3 數量 -1 1320 K…" at bounding box center [369, 248] width 328 height 210
click at [490, 24] on button "確定" at bounding box center [487, 26] width 25 height 14
type input "K13 普羅旺斯-角質清除大師"
type input "440"
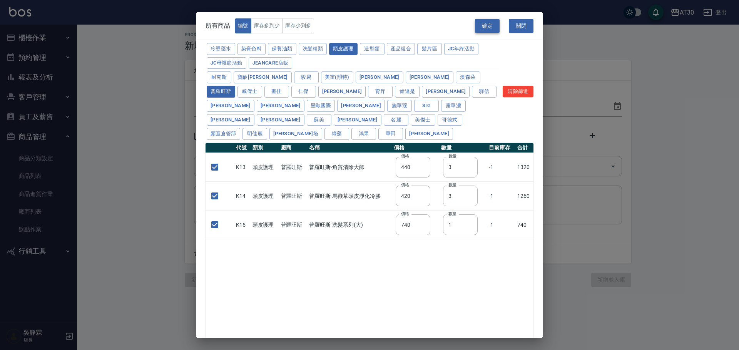
type input "3"
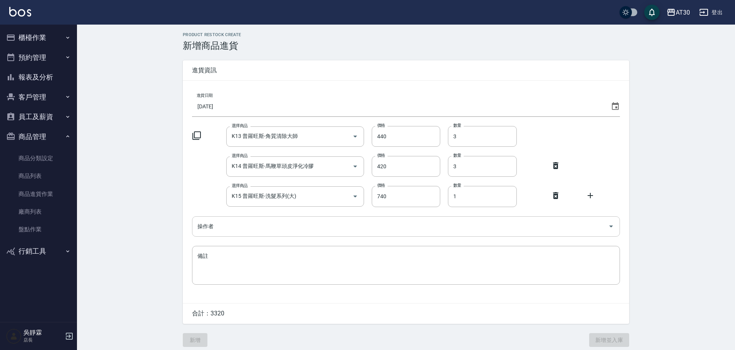
click at [215, 225] on input "操作者" at bounding box center [399, 226] width 409 height 13
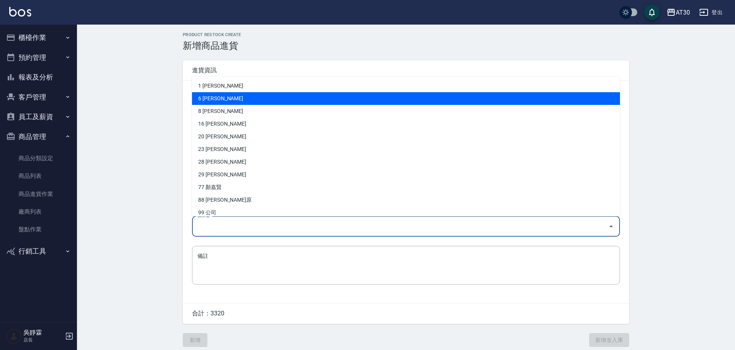
click at [220, 98] on li "6 [PERSON_NAME]" at bounding box center [406, 98] width 428 height 13
type input "吳靜霖"
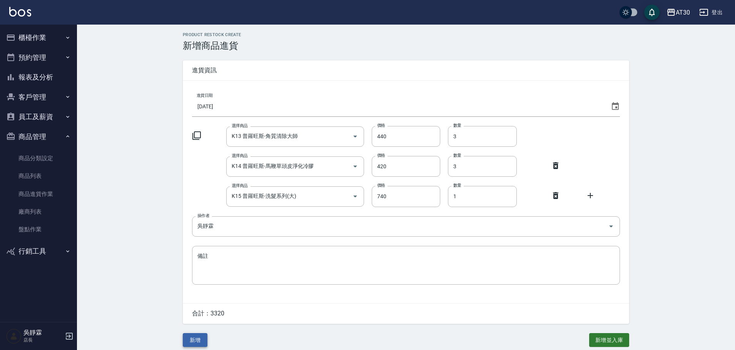
drag, startPoint x: 193, startPoint y: 349, endPoint x: 193, endPoint y: 342, distance: 6.9
click at [193, 346] on div "PRODUCT RESTOCK CREATE 新增商品進貨 進貨資訊 進貨日期 [DATE] 選擇商品 K13 普羅旺斯-角質清除大師 選擇商品 價格 440…" at bounding box center [406, 190] width 462 height 330
click at [193, 342] on button "新增" at bounding box center [195, 341] width 25 height 14
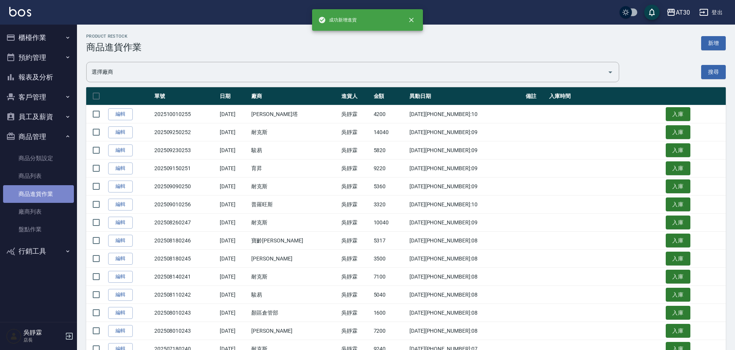
click at [49, 193] on link "商品進貨作業" at bounding box center [38, 194] width 71 height 18
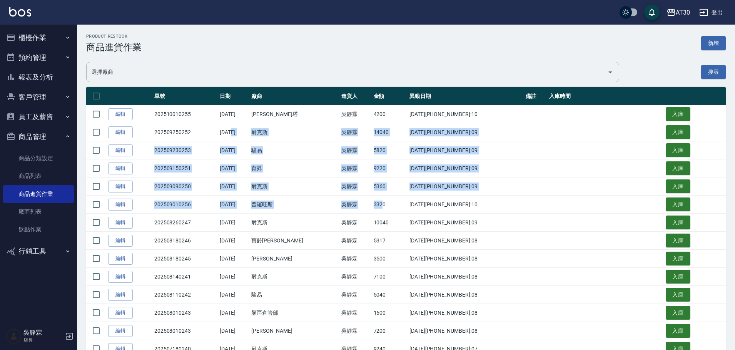
drag, startPoint x: 254, startPoint y: 134, endPoint x: 404, endPoint y: 206, distance: 166.0
click at [511, 180] on td "[DATE][PHONE_NUMBER]:09" at bounding box center [465, 187] width 116 height 18
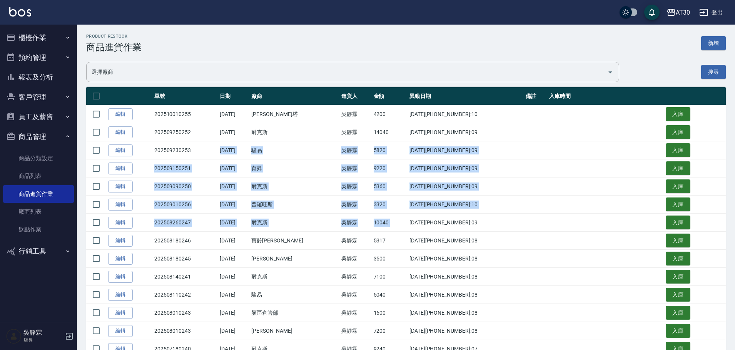
drag, startPoint x: 239, startPoint y: 153, endPoint x: 447, endPoint y: 225, distance: 220.6
click at [26, 28] on button "櫃檯作業" at bounding box center [38, 38] width 71 height 20
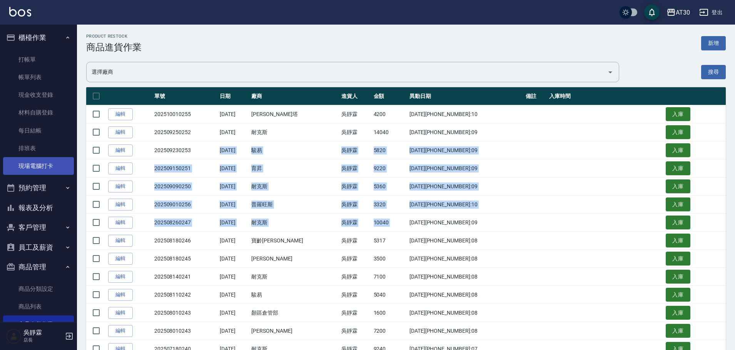
click at [44, 159] on link "現場電腦打卡" at bounding box center [38, 166] width 71 height 18
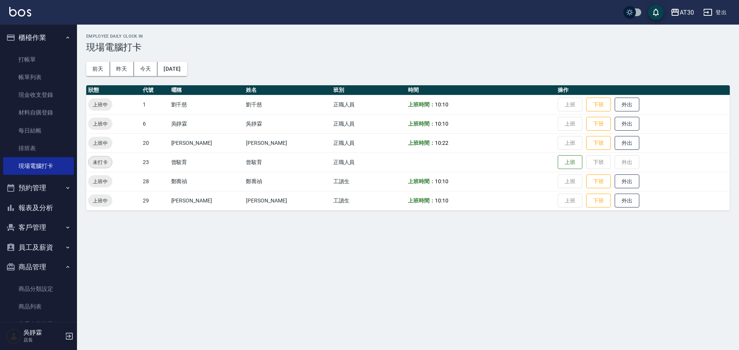
click at [55, 245] on button "員工及薪資" at bounding box center [38, 248] width 71 height 20
click at [43, 292] on link "全店打卡記錄" at bounding box center [38, 288] width 71 height 18
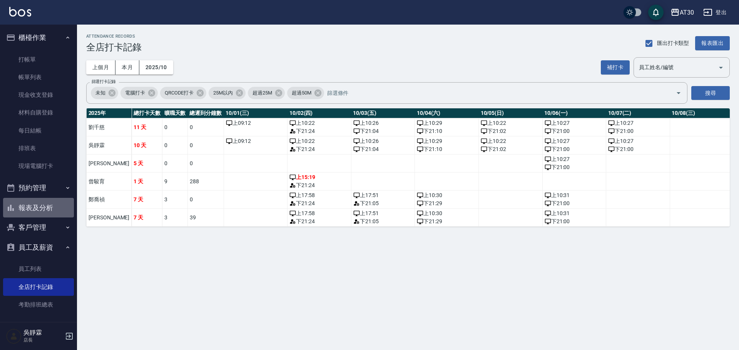
click at [50, 203] on button "報表及分析" at bounding box center [38, 208] width 71 height 20
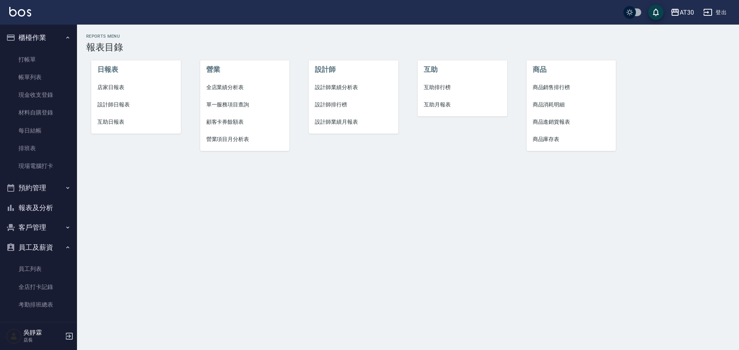
click at [329, 102] on span "設計師排行榜" at bounding box center [353, 105] width 77 height 8
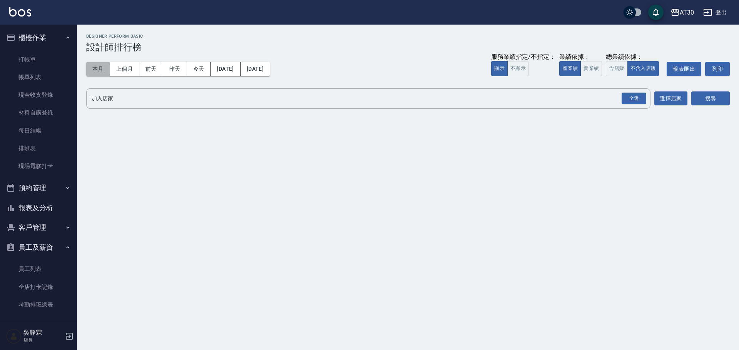
click at [99, 69] on button "本月" at bounding box center [98, 69] width 24 height 14
click at [636, 98] on div "全選" at bounding box center [633, 99] width 25 height 12
click at [713, 96] on button "搜尋" at bounding box center [710, 99] width 38 height 14
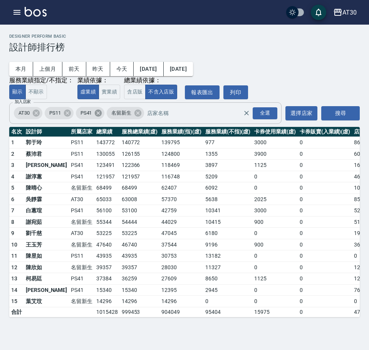
click at [101, 116] on icon at bounding box center [98, 113] width 7 height 7
click at [69, 113] on icon at bounding box center [66, 113] width 7 height 7
click at [337, 115] on button "搜尋" at bounding box center [340, 113] width 38 height 14
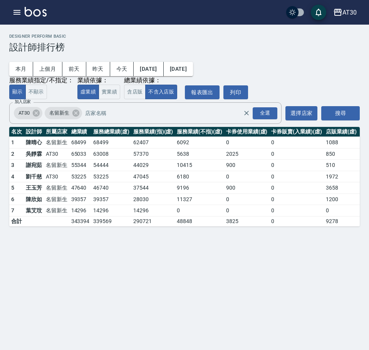
click at [182, 266] on div "AT30 [DATE] - [DATE] 設計師排行榜 列印時間： [DATE][PHONE_NUMBER]:16 Designer Perform Basi…" at bounding box center [184, 175] width 369 height 350
click at [328, 112] on button "搜尋" at bounding box center [340, 113] width 38 height 14
click at [64, 309] on div "AT30 [DATE] - [DATE] 設計師排行榜 列印時間： [DATE][PHONE_NUMBER]:16 Designer Perform Basi…" at bounding box center [184, 175] width 369 height 350
click at [276, 114] on div "全選" at bounding box center [264, 113] width 25 height 12
click at [274, 115] on div "全選" at bounding box center [264, 113] width 25 height 12
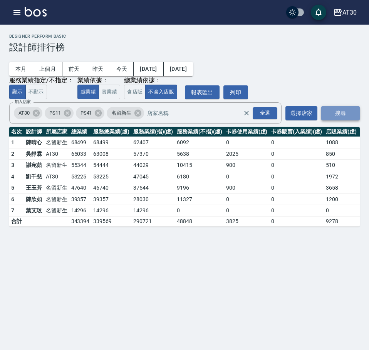
click at [333, 113] on button "搜尋" at bounding box center [340, 113] width 38 height 14
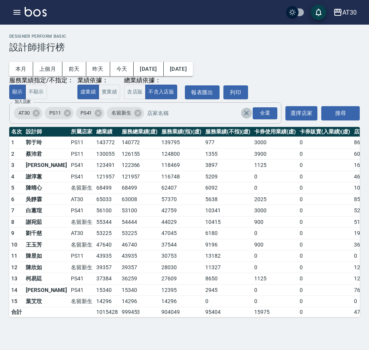
click at [246, 111] on icon "Clear" at bounding box center [246, 113] width 8 height 8
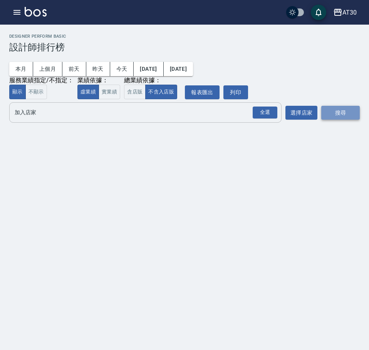
click at [339, 117] on button "搜尋" at bounding box center [340, 113] width 38 height 14
click at [129, 220] on div "AT30 [DATE] - [DATE] 設計師排行榜 列印時間： [DATE][PHONE_NUMBER]:19 Designer Perform Basi…" at bounding box center [184, 175] width 369 height 350
click at [252, 114] on button "全選" at bounding box center [265, 112] width 28 height 15
click at [275, 114] on div "全選" at bounding box center [264, 113] width 25 height 12
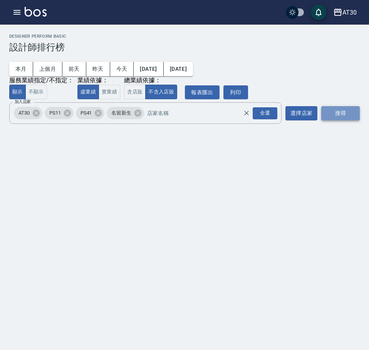
click at [333, 114] on button "搜尋" at bounding box center [340, 113] width 38 height 14
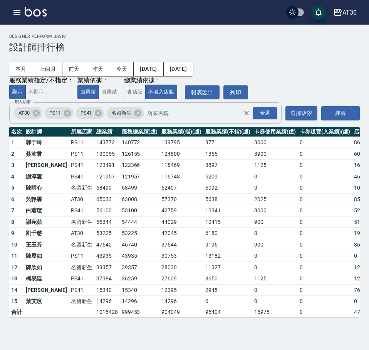
click at [197, 110] on input "加入店家" at bounding box center [200, 113] width 111 height 13
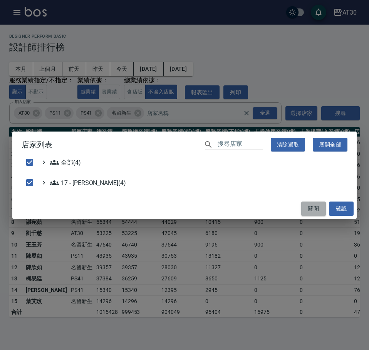
click at [310, 212] on button "關閉" at bounding box center [313, 209] width 25 height 14
checkbox input "false"
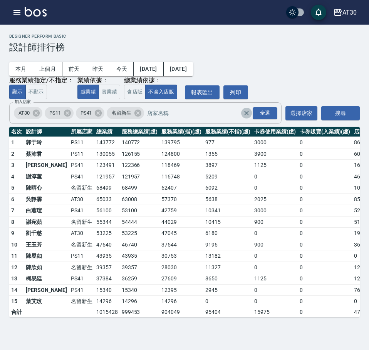
click at [244, 113] on icon "Clear" at bounding box center [246, 113] width 8 height 8
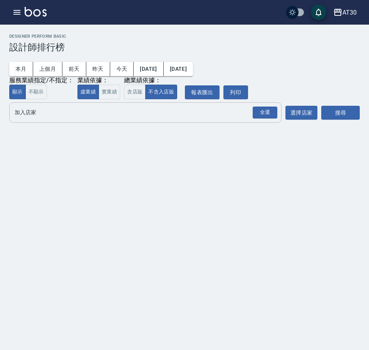
click at [314, 77] on div "本月 上個月 [DATE] [DATE] [DATE] [DATE] [DATE] 服務業績指定/不指定： 顯示 不顯示 業績依據： 虛業績 實業績 總業績依…" at bounding box center [184, 76] width 350 height 47
click at [274, 115] on div "全選" at bounding box center [264, 113] width 25 height 12
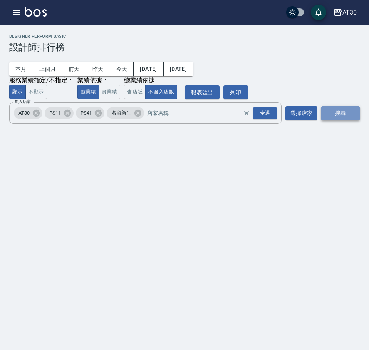
click at [346, 117] on button "搜尋" at bounding box center [340, 113] width 38 height 14
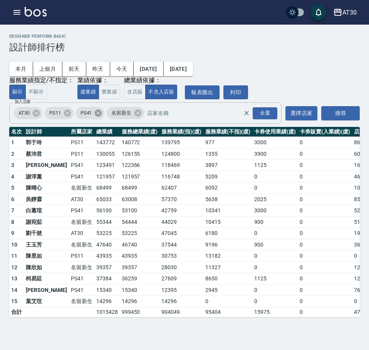
click at [100, 110] on icon at bounding box center [98, 113] width 8 height 8
click at [68, 113] on icon at bounding box center [66, 113] width 7 height 7
click at [347, 108] on button "搜尋" at bounding box center [340, 113] width 38 height 14
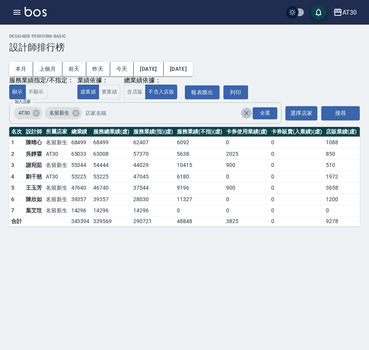
click at [243, 111] on icon "Clear" at bounding box center [246, 113] width 8 height 8
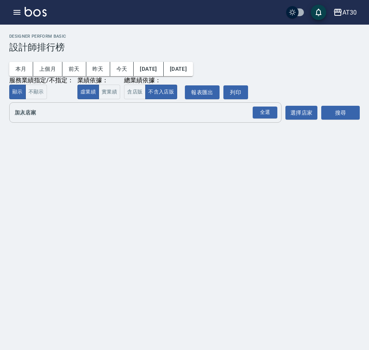
click at [311, 75] on div "本月 上個月 [DATE] [DATE] [DATE] [DATE] [DATE] 服務業績指定/不指定： 顯示 不顯示 業績依據： 虛業績 實業績 總業績依…" at bounding box center [184, 76] width 350 height 47
click at [268, 112] on div "全選" at bounding box center [264, 113] width 25 height 12
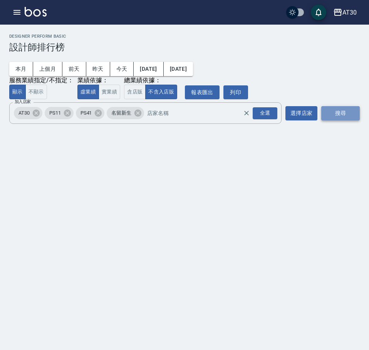
click at [345, 113] on button "搜尋" at bounding box center [340, 113] width 38 height 14
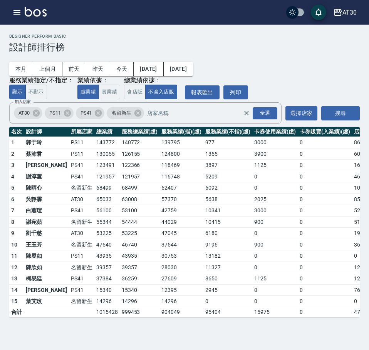
click at [340, 74] on div "本月 上個月 [DATE] [DATE] [DATE] [DATE] [DATE] 服務業績指定/不指定： 顯示 不顯示 業績依據： 虛業績 實業績 總業績依…" at bounding box center [184, 76] width 350 height 47
click at [342, 67] on div "本月 上個月 [DATE] [DATE] [DATE] [DATE] [DATE] 服務業績指定/不指定： 顯示 不顯示 業績依據： 虛業績 實業績 總業績依…" at bounding box center [184, 76] width 350 height 47
click at [245, 113] on icon "Clear" at bounding box center [246, 113] width 5 height 5
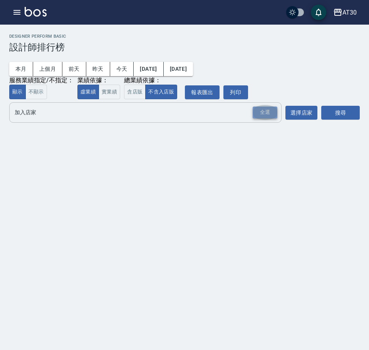
click at [262, 111] on div "全選" at bounding box center [264, 113] width 25 height 12
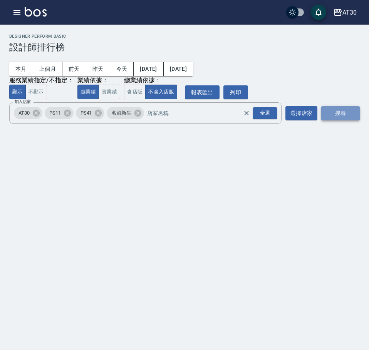
click at [341, 113] on button "搜尋" at bounding box center [340, 113] width 38 height 14
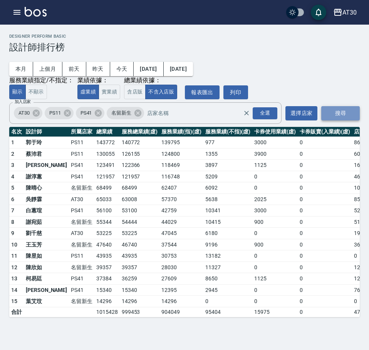
click at [334, 112] on button "搜尋" at bounding box center [340, 113] width 38 height 14
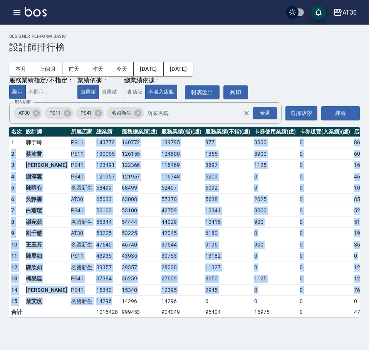
drag, startPoint x: 46, startPoint y: 139, endPoint x: 90, endPoint y: 304, distance: 170.5
click at [90, 304] on tbody "1 [PERSON_NAME]PS11 143772 140772 139795 977 3000 0 8646 308 / 0 2 [PERSON_NAME…" at bounding box center [223, 227] width 429 height 180
click at [120, 166] on td "122366" at bounding box center [140, 166] width 40 height 12
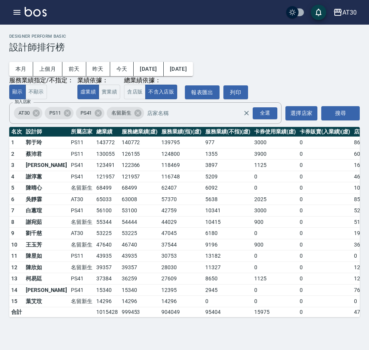
click at [94, 141] on td "143772" at bounding box center [106, 143] width 25 height 12
click at [18, 17] on button "button" at bounding box center [16, 12] width 15 height 15
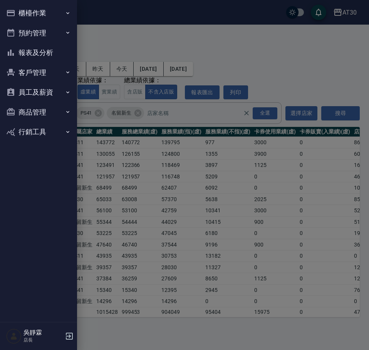
click at [48, 67] on button "客戶管理" at bounding box center [38, 73] width 71 height 20
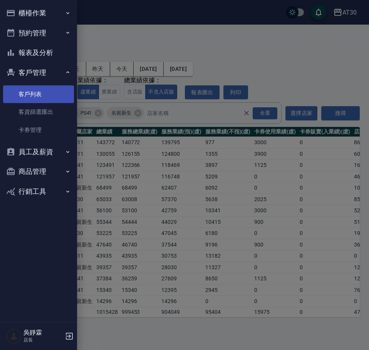
click at [49, 93] on link "客戶列表" at bounding box center [38, 94] width 71 height 18
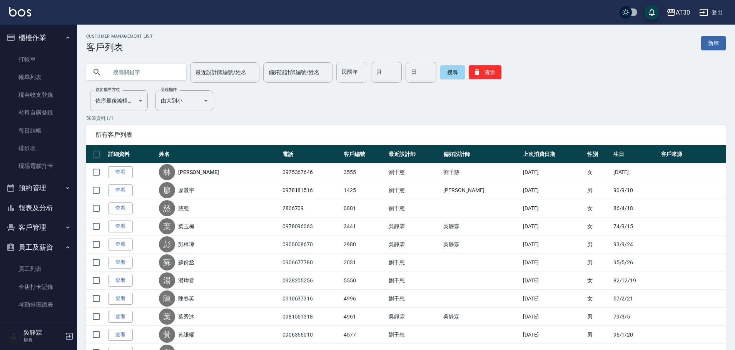
click at [349, 73] on input "民國年" at bounding box center [351, 72] width 31 height 21
type input "89"
type input "05"
type input "24"
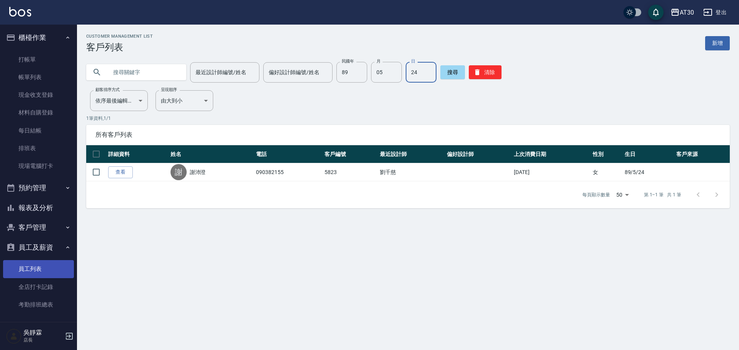
click at [25, 265] on link "員工列表" at bounding box center [38, 269] width 71 height 18
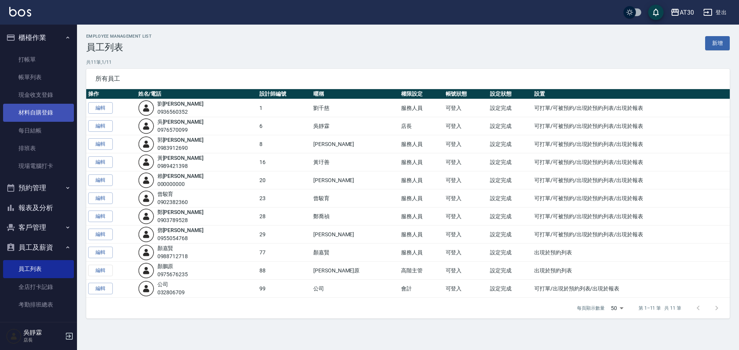
click at [48, 112] on link "材料自購登錄" at bounding box center [38, 113] width 71 height 18
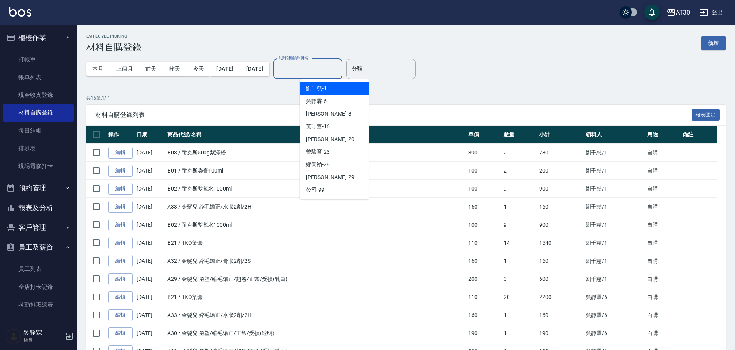
click at [336, 73] on input "設計師編號/姓名" at bounding box center [308, 68] width 62 height 13
click at [327, 102] on div "吳靜霖 -6" at bounding box center [334, 101] width 69 height 13
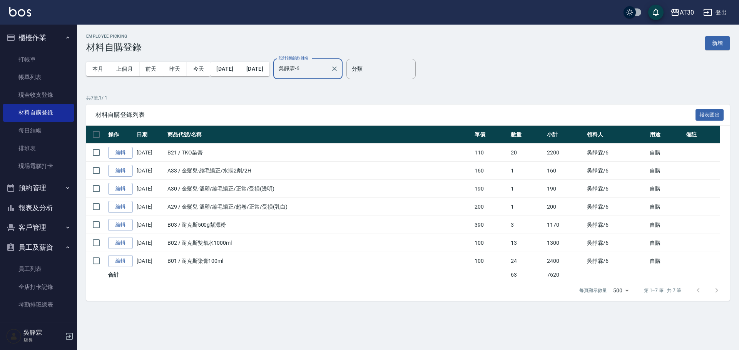
click at [229, 70] on button "[DATE]" at bounding box center [225, 69] width 30 height 14
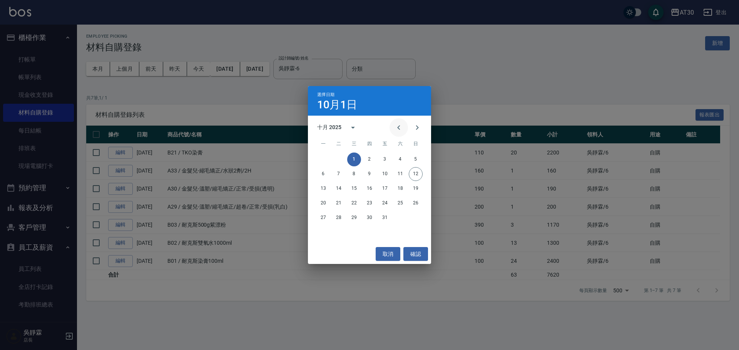
click at [398, 124] on icon "Previous month" at bounding box center [398, 127] width 9 height 9
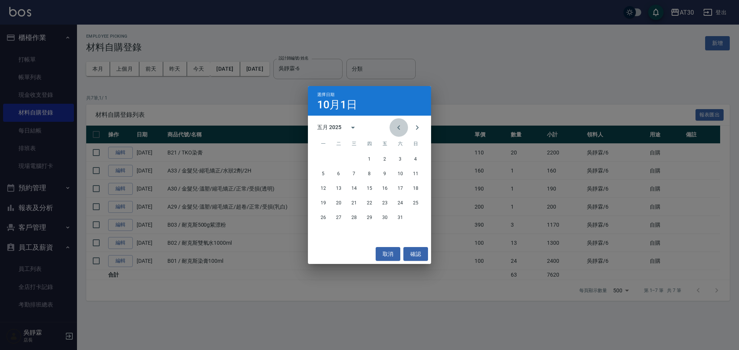
click at [395, 125] on icon "Previous month" at bounding box center [398, 127] width 9 height 9
click at [403, 123] on icon "Previous month" at bounding box center [398, 127] width 9 height 9
click at [355, 153] on button "1" at bounding box center [354, 160] width 14 height 14
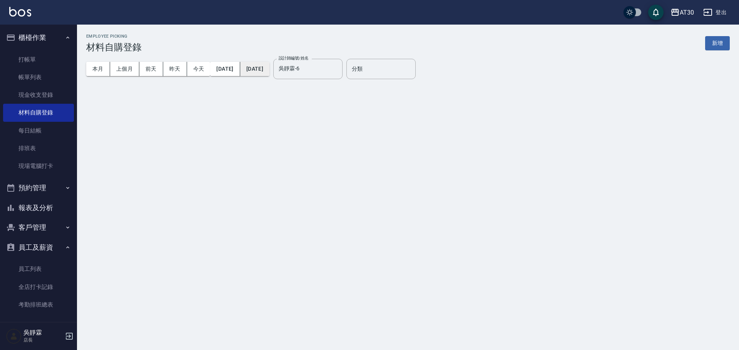
click at [269, 74] on button "[DATE]" at bounding box center [254, 69] width 29 height 14
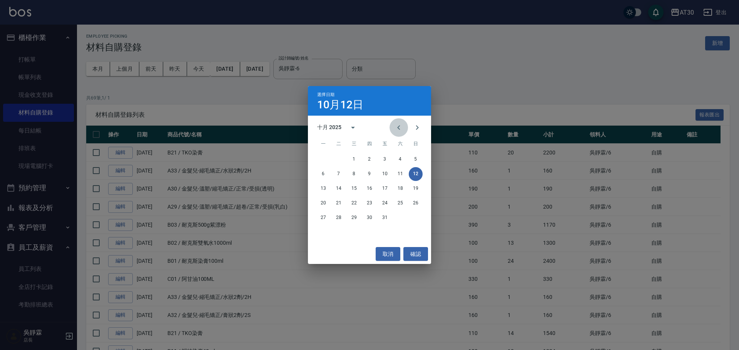
click at [395, 125] on icon "Previous month" at bounding box center [398, 127] width 9 height 9
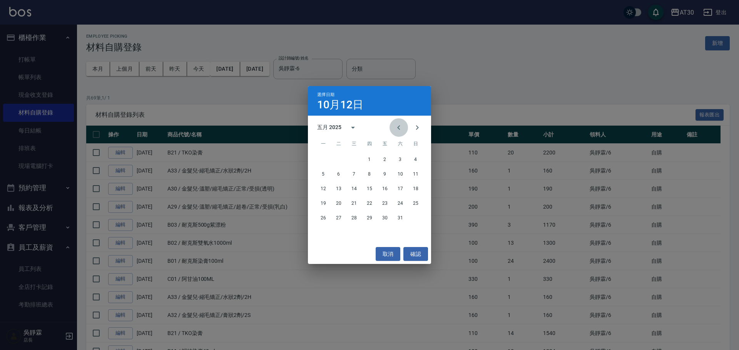
click at [395, 125] on icon "Previous month" at bounding box center [398, 127] width 9 height 9
click at [386, 219] on button "31" at bounding box center [385, 218] width 14 height 14
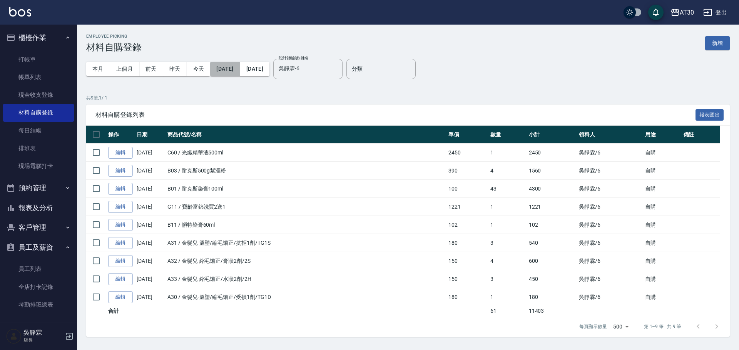
click at [232, 71] on button "[DATE]" at bounding box center [225, 69] width 30 height 14
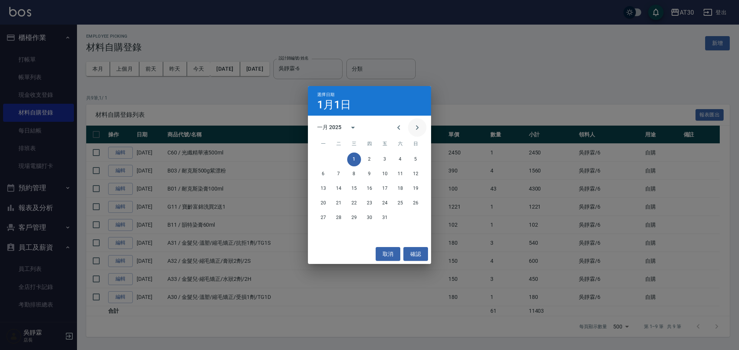
click at [424, 130] on button "Next month" at bounding box center [417, 127] width 18 height 18
click at [400, 161] on button "1" at bounding box center [400, 160] width 14 height 14
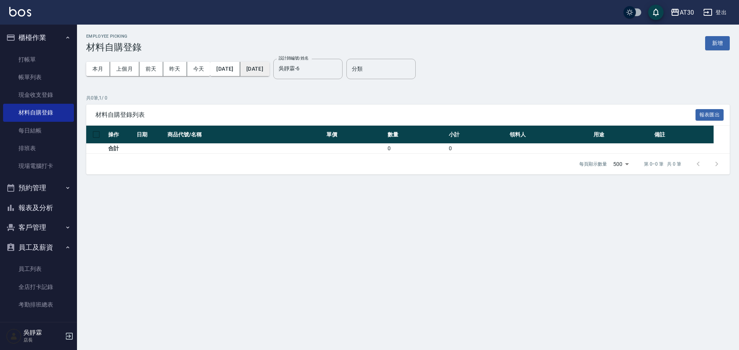
click at [269, 70] on button "[DATE]" at bounding box center [254, 69] width 29 height 14
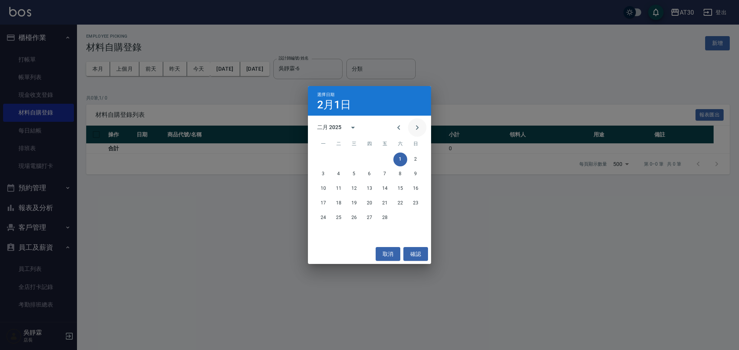
click at [422, 124] on button "Next month" at bounding box center [417, 127] width 18 height 18
click at [327, 230] on button "31" at bounding box center [323, 233] width 14 height 14
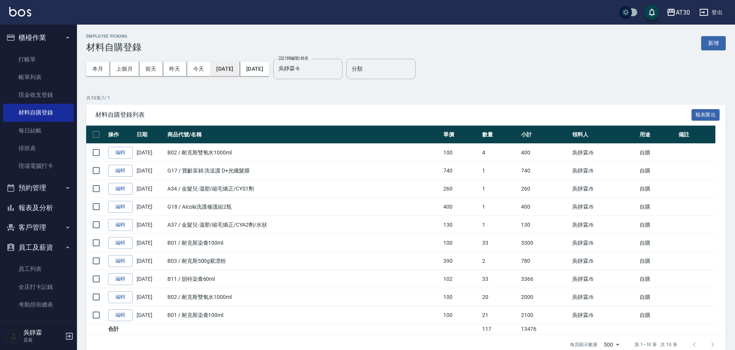
click at [240, 71] on button "[DATE]" at bounding box center [225, 69] width 30 height 14
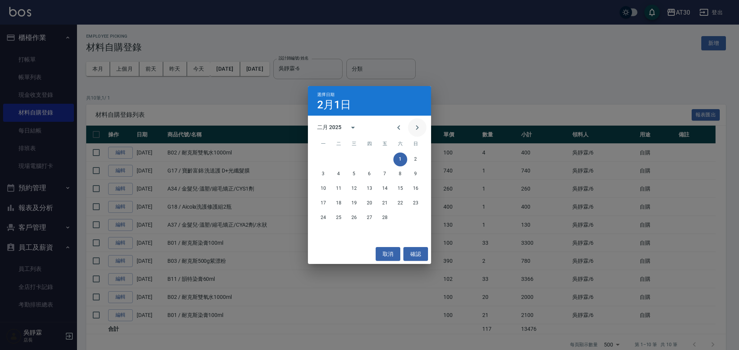
click at [415, 130] on icon "Next month" at bounding box center [416, 127] width 9 height 9
click at [399, 157] on button "1" at bounding box center [400, 160] width 14 height 14
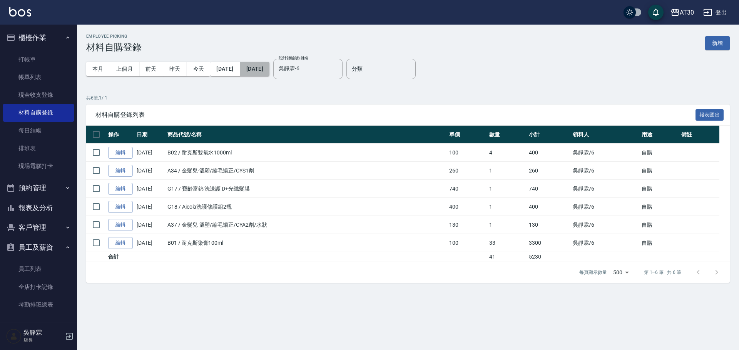
click at [269, 70] on button "[DATE]" at bounding box center [254, 69] width 29 height 14
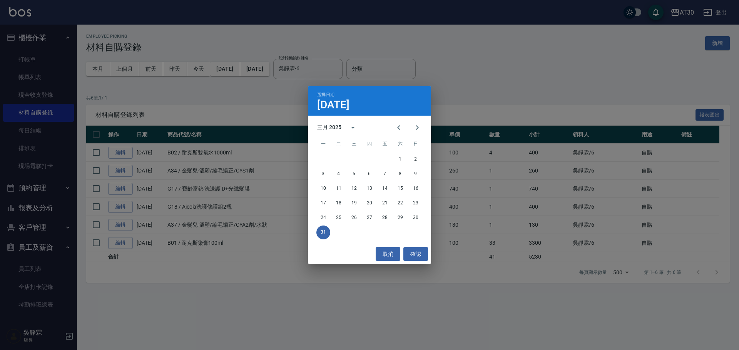
click at [316, 232] on div "31" at bounding box center [369, 233] width 123 height 14
click at [323, 230] on button "31" at bounding box center [323, 233] width 14 height 14
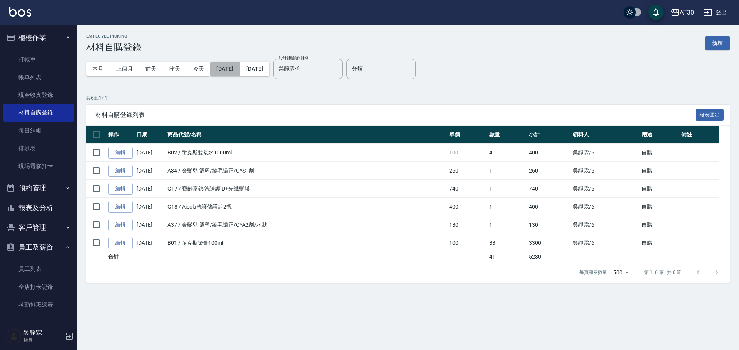
click at [230, 66] on button "[DATE]" at bounding box center [225, 69] width 30 height 14
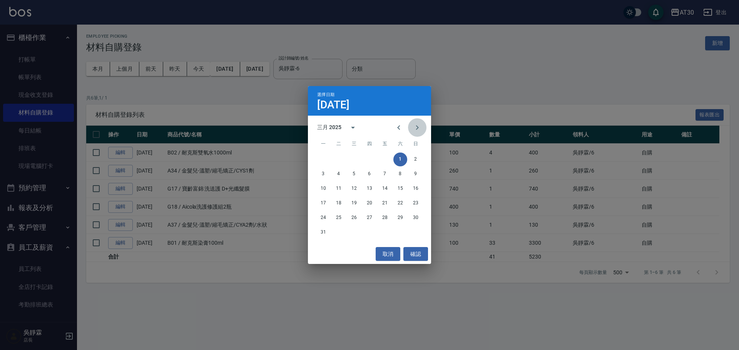
click at [418, 126] on icon "Next month" at bounding box center [416, 127] width 9 height 9
click at [337, 159] on button "1" at bounding box center [339, 160] width 14 height 14
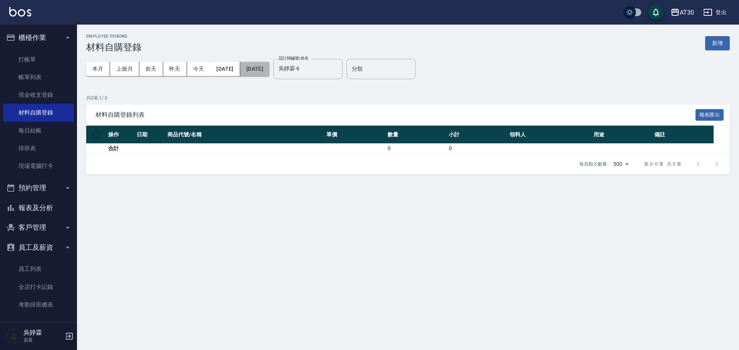
click at [269, 69] on button "[DATE]" at bounding box center [254, 69] width 29 height 14
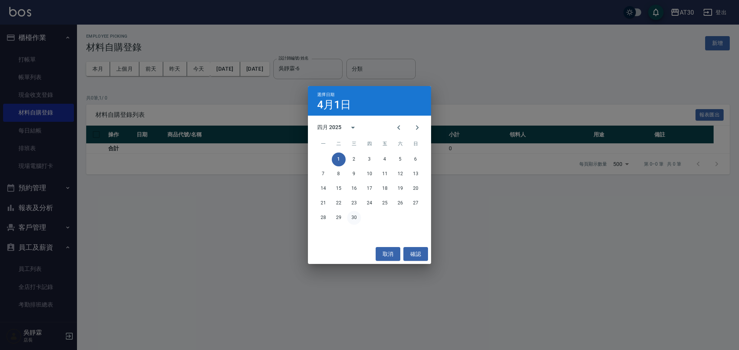
click at [355, 219] on button "30" at bounding box center [354, 218] width 14 height 14
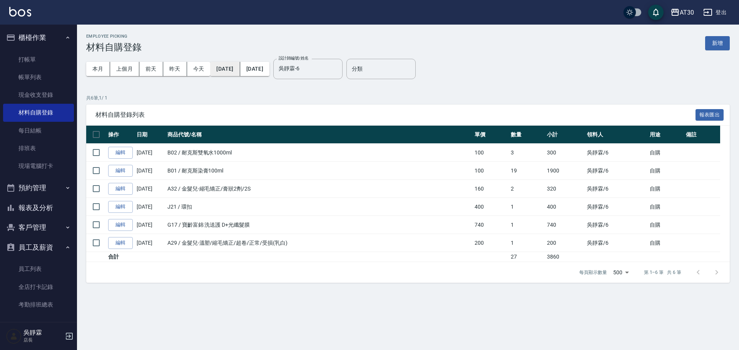
click at [237, 67] on button "[DATE]" at bounding box center [225, 69] width 30 height 14
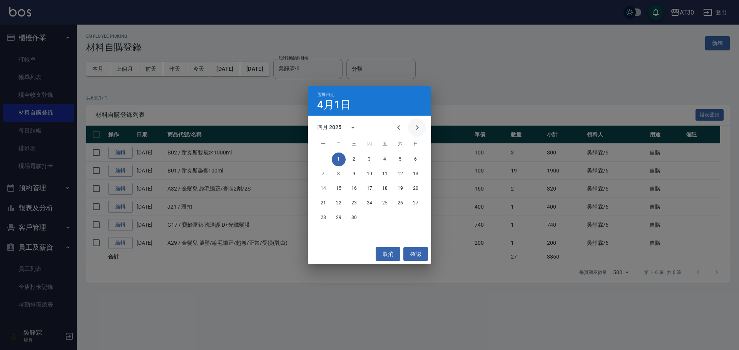
click at [417, 127] on icon "Next month" at bounding box center [416, 127] width 9 height 9
click at [368, 160] on button "1" at bounding box center [369, 160] width 14 height 14
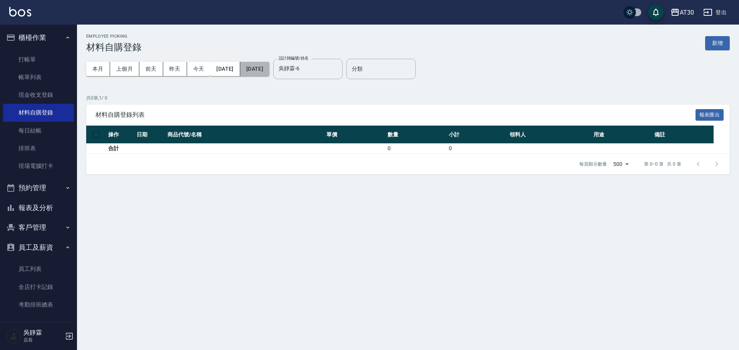
click at [269, 72] on button "[DATE]" at bounding box center [254, 69] width 29 height 14
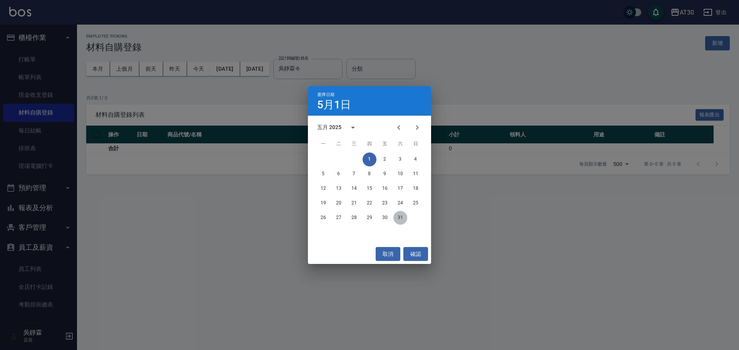
click at [405, 218] on button "31" at bounding box center [400, 218] width 14 height 14
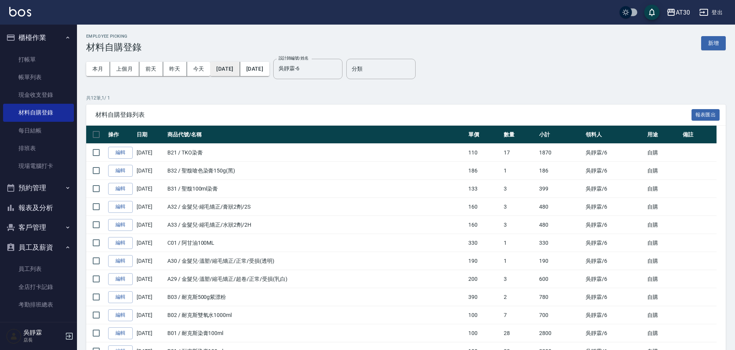
click at [240, 71] on button "[DATE]" at bounding box center [225, 69] width 30 height 14
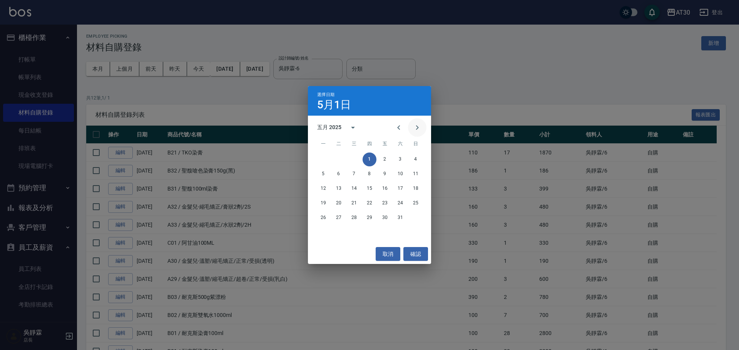
click at [422, 130] on button "Next month" at bounding box center [417, 127] width 18 height 18
click at [416, 157] on button "1" at bounding box center [416, 160] width 14 height 14
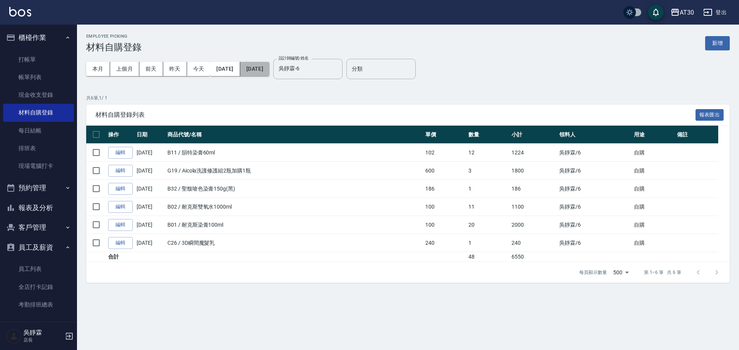
click at [269, 70] on button "[DATE]" at bounding box center [254, 69] width 29 height 14
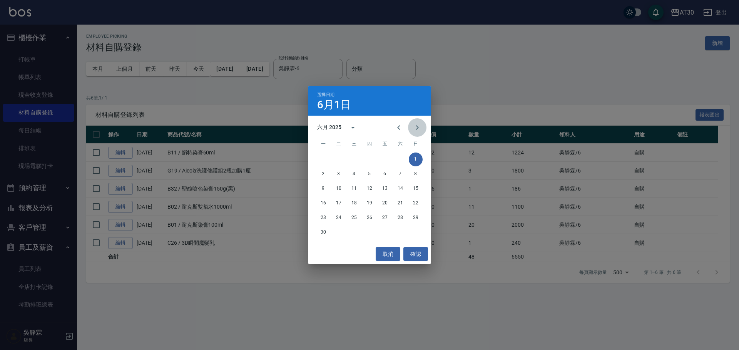
click at [420, 127] on icon "Next month" at bounding box center [416, 127] width 9 height 9
click at [394, 130] on icon "Previous month" at bounding box center [398, 127] width 9 height 9
click at [326, 230] on button "30" at bounding box center [323, 233] width 14 height 14
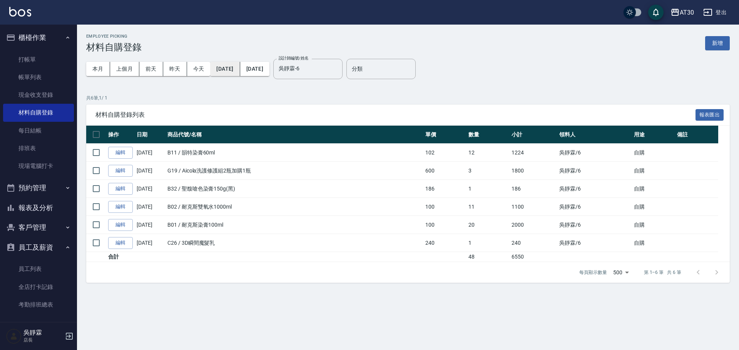
click at [240, 64] on button "[DATE]" at bounding box center [225, 69] width 30 height 14
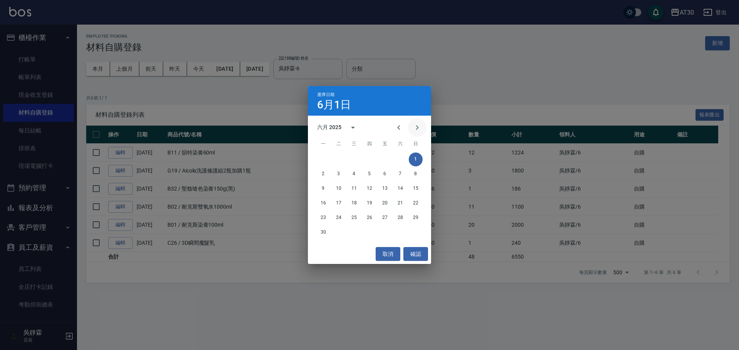
click at [420, 124] on icon "Next month" at bounding box center [416, 127] width 9 height 9
click at [342, 158] on button "1" at bounding box center [339, 160] width 14 height 14
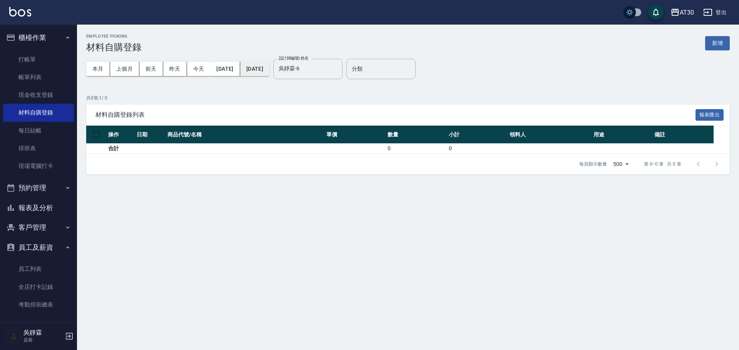
click at [269, 68] on button "[DATE]" at bounding box center [254, 69] width 29 height 14
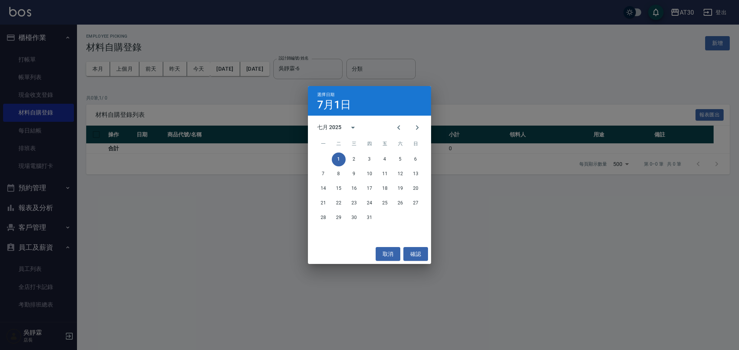
click at [376, 219] on div "28 29 30 31" at bounding box center [369, 218] width 123 height 14
click at [367, 219] on button "31" at bounding box center [369, 218] width 14 height 14
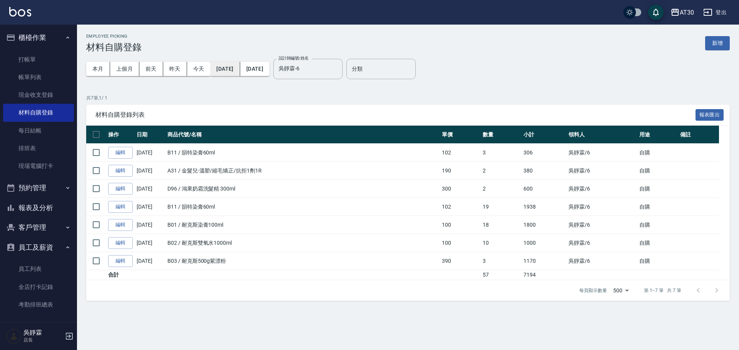
click at [235, 69] on button "[DATE]" at bounding box center [225, 69] width 30 height 14
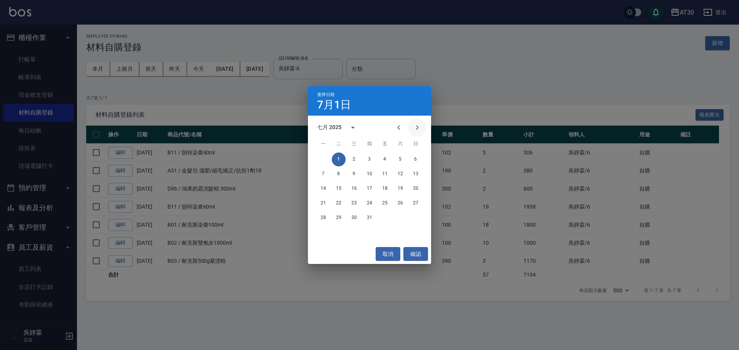
click at [411, 131] on button "Next month" at bounding box center [417, 127] width 18 height 18
click at [379, 157] on button "1" at bounding box center [385, 160] width 14 height 14
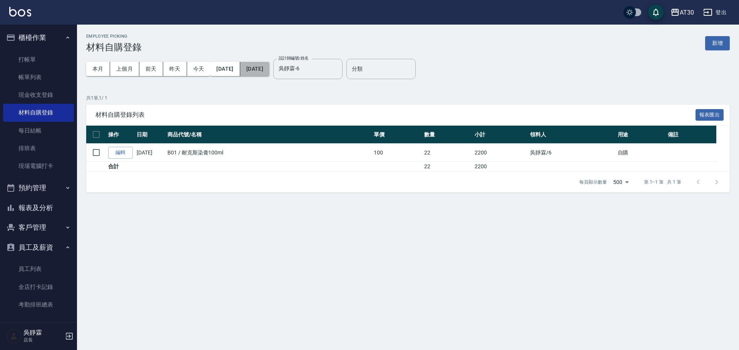
click at [269, 69] on button "[DATE]" at bounding box center [254, 69] width 29 height 14
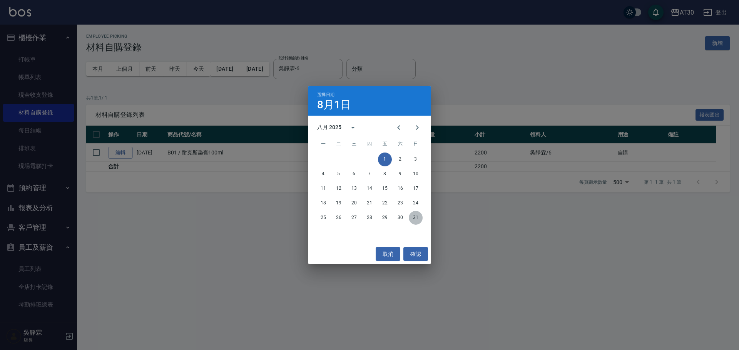
click at [414, 217] on button "31" at bounding box center [416, 218] width 14 height 14
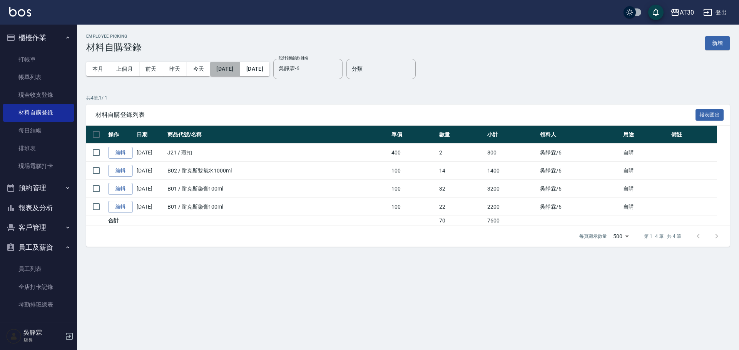
click at [239, 67] on button "[DATE]" at bounding box center [225, 69] width 30 height 14
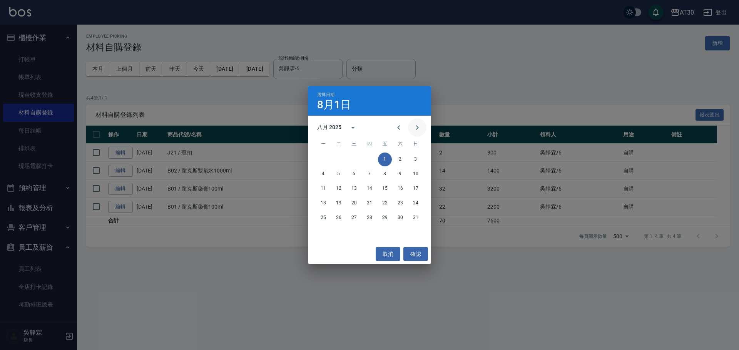
click at [413, 125] on icon "Next month" at bounding box center [416, 127] width 9 height 9
click at [327, 160] on button "1" at bounding box center [323, 160] width 14 height 14
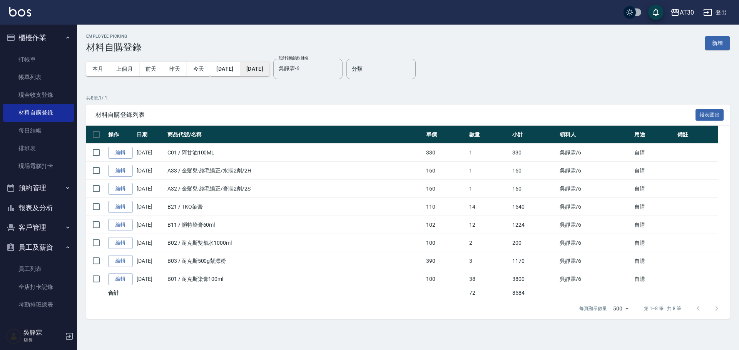
click at [269, 72] on button "[DATE]" at bounding box center [254, 69] width 29 height 14
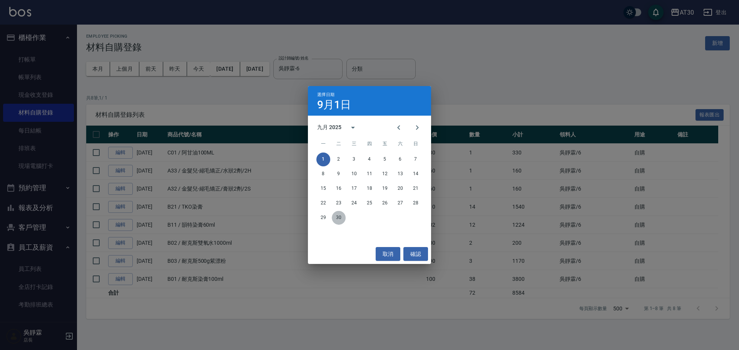
click at [340, 217] on button "30" at bounding box center [339, 218] width 14 height 14
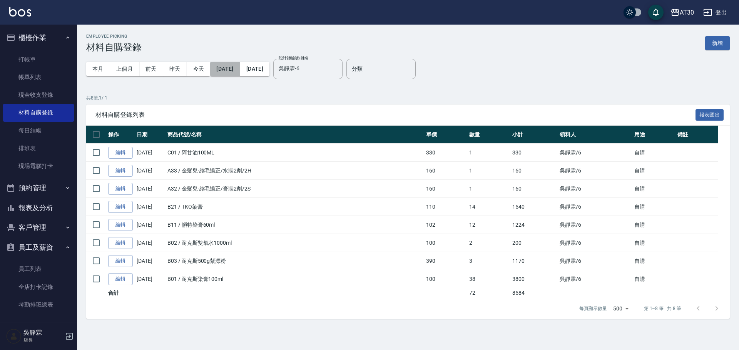
click at [240, 70] on button "[DATE]" at bounding box center [225, 69] width 30 height 14
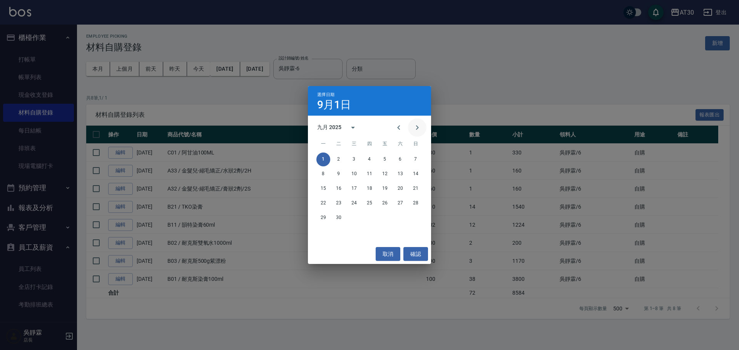
click at [413, 129] on icon "Next month" at bounding box center [416, 127] width 9 height 9
click at [352, 158] on button "1" at bounding box center [354, 160] width 14 height 14
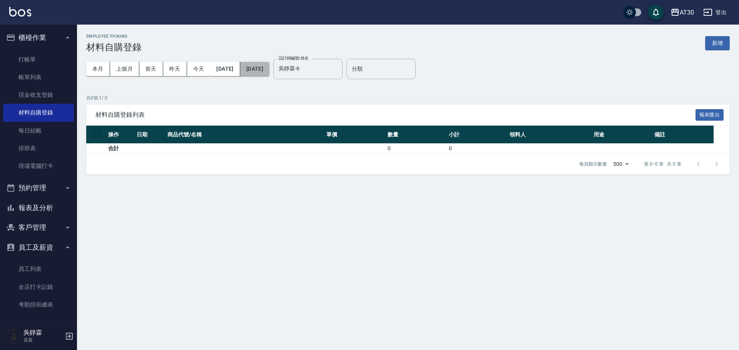
click at [269, 71] on button "[DATE]" at bounding box center [254, 69] width 29 height 14
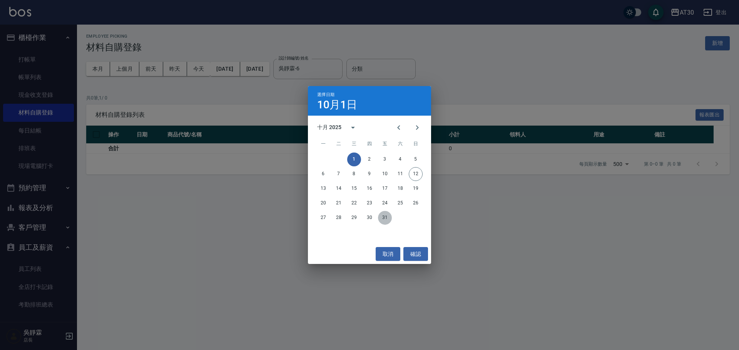
click at [382, 216] on button "31" at bounding box center [385, 218] width 14 height 14
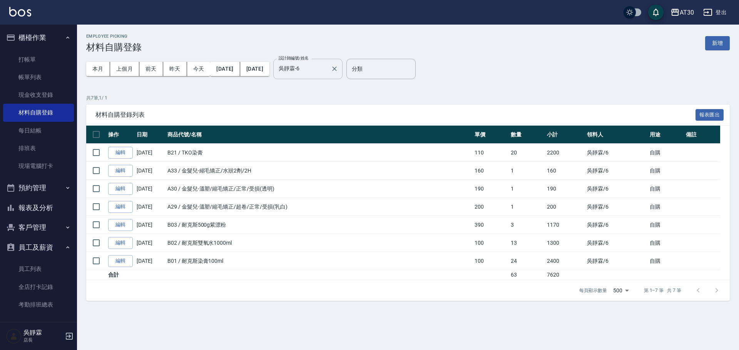
click at [327, 68] on input "吳靜霖-6" at bounding box center [302, 68] width 51 height 13
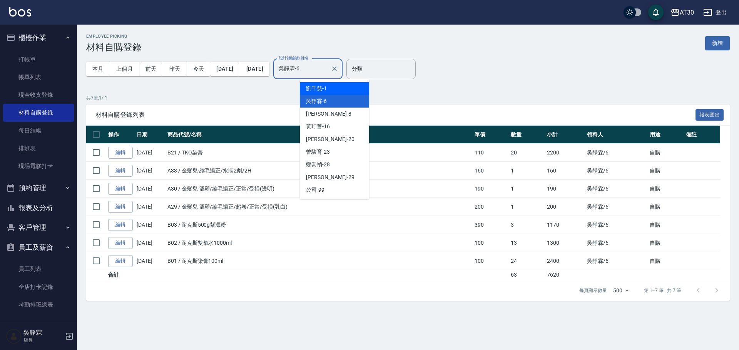
click at [325, 90] on span "[PERSON_NAME]1" at bounding box center [316, 89] width 21 height 8
type input "[PERSON_NAME]1"
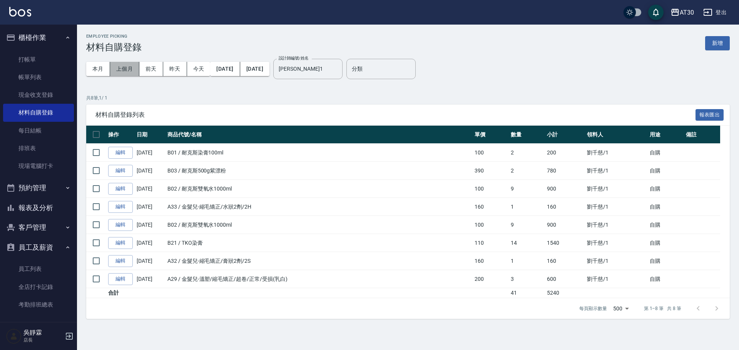
click at [123, 73] on button "上個月" at bounding box center [124, 69] width 29 height 14
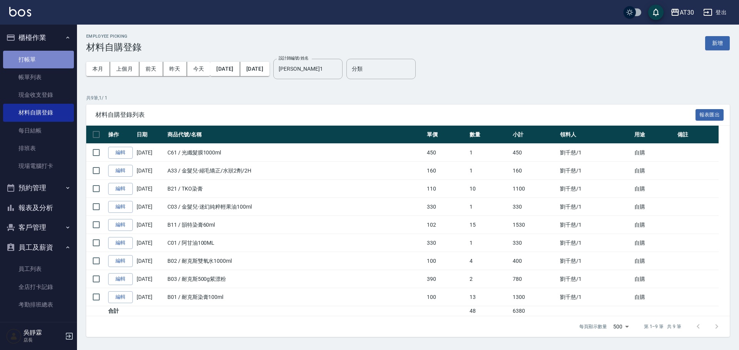
click at [41, 63] on link "打帳單" at bounding box center [38, 60] width 71 height 18
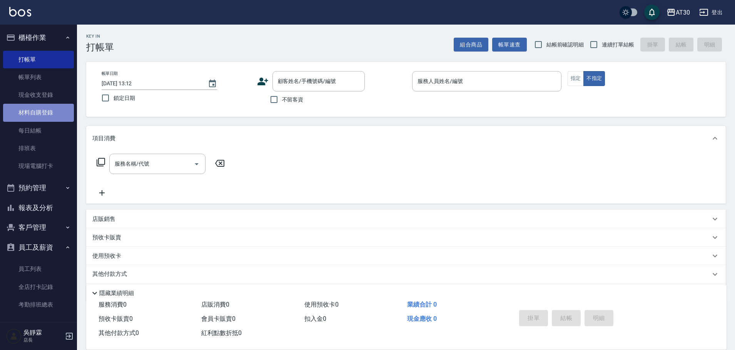
click at [41, 108] on link "材料自購登錄" at bounding box center [38, 113] width 71 height 18
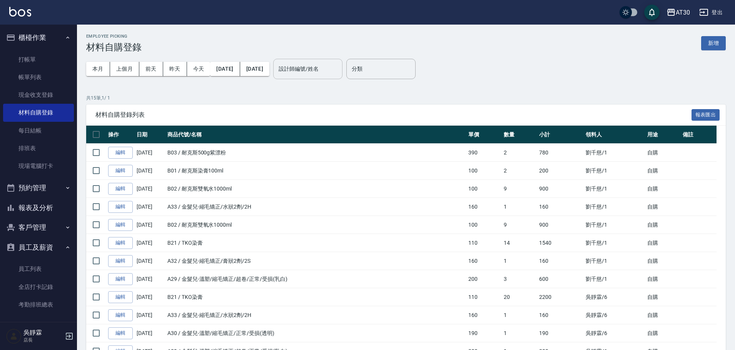
click at [309, 69] on input "設計師編號/姓名" at bounding box center [308, 68] width 62 height 13
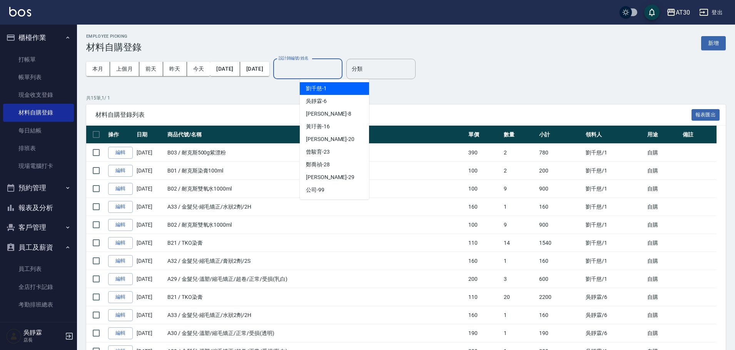
click at [330, 87] on div "[PERSON_NAME]1" at bounding box center [334, 88] width 69 height 13
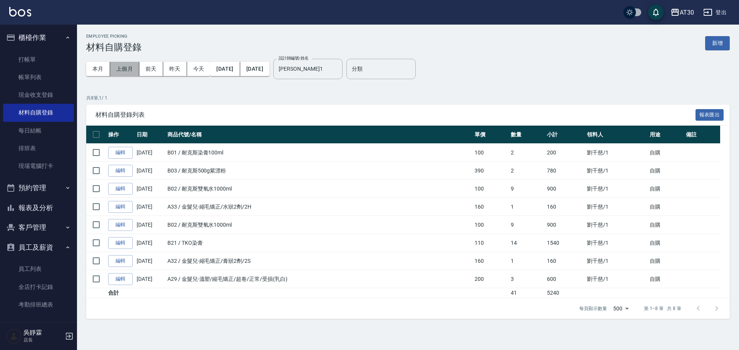
click at [129, 72] on button "上個月" at bounding box center [124, 69] width 29 height 14
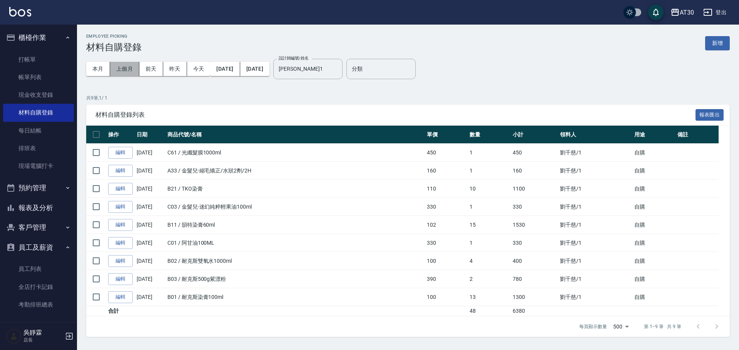
click at [122, 69] on button "上個月" at bounding box center [124, 69] width 29 height 14
click at [240, 65] on button "[DATE]" at bounding box center [225, 69] width 30 height 14
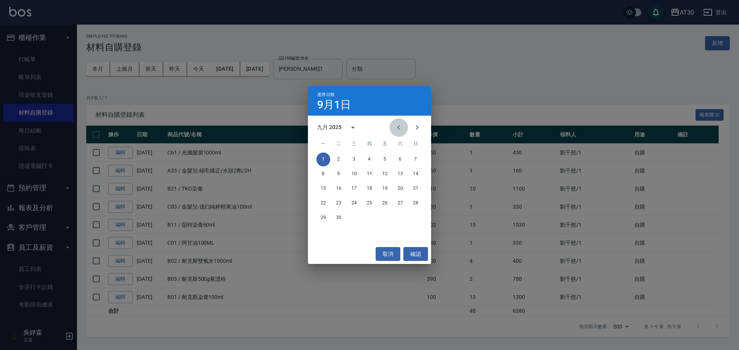
click at [399, 128] on icon "Previous month" at bounding box center [398, 127] width 9 height 9
click at [386, 160] on button "1" at bounding box center [385, 160] width 14 height 14
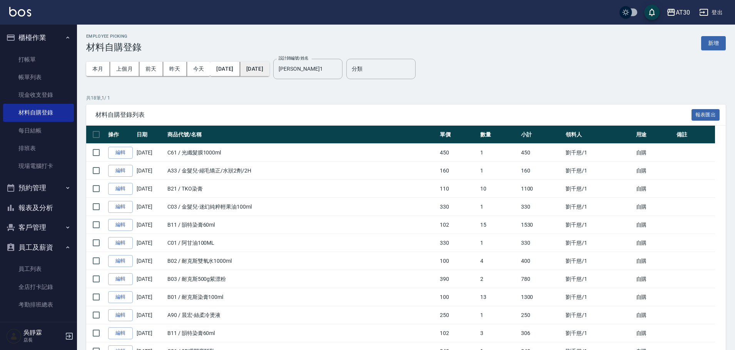
click at [269, 68] on button "[DATE]" at bounding box center [254, 69] width 29 height 14
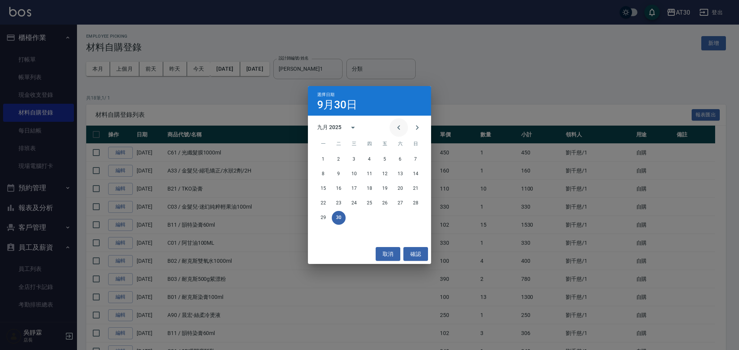
click at [398, 130] on icon "Previous month" at bounding box center [398, 127] width 9 height 9
click at [418, 220] on button "31" at bounding box center [416, 218] width 14 height 14
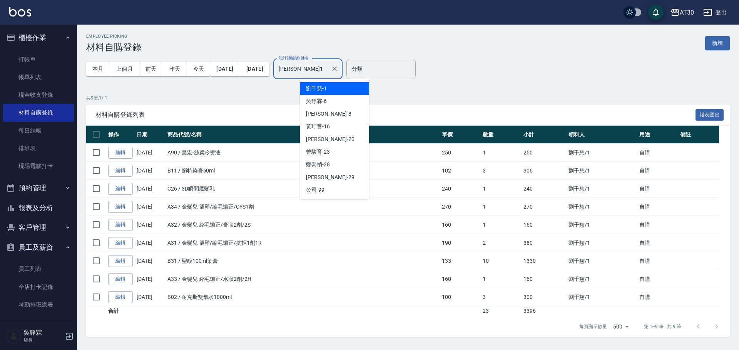
click at [327, 66] on input "[PERSON_NAME]1" at bounding box center [302, 68] width 51 height 13
click at [320, 105] on div "吳靜霖 -6" at bounding box center [334, 101] width 69 height 13
type input "吳靜霖-6"
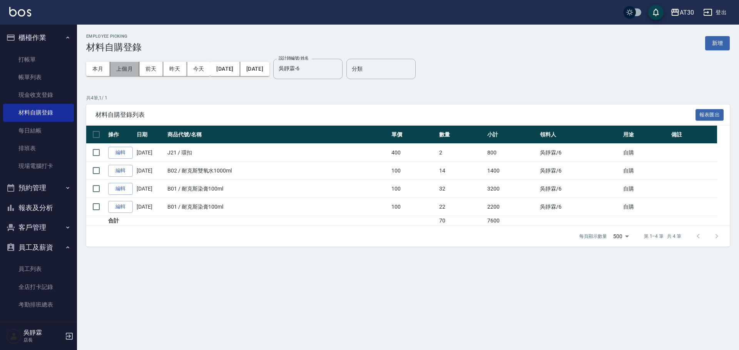
click at [128, 69] on button "上個月" at bounding box center [124, 69] width 29 height 14
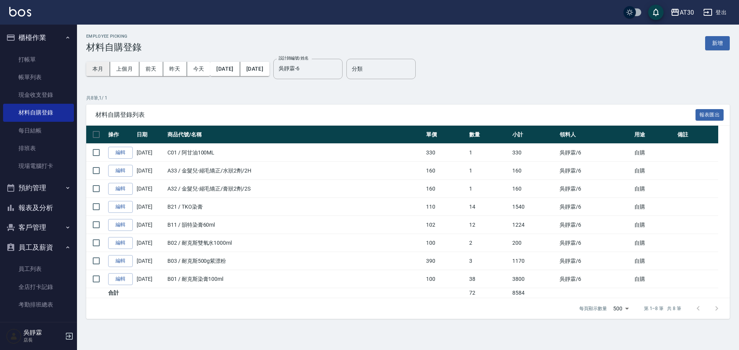
click at [105, 69] on button "本月" at bounding box center [98, 69] width 24 height 14
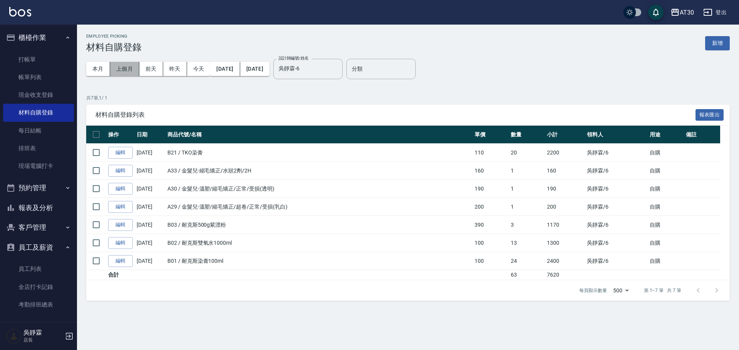
click at [131, 72] on button "上個月" at bounding box center [124, 69] width 29 height 14
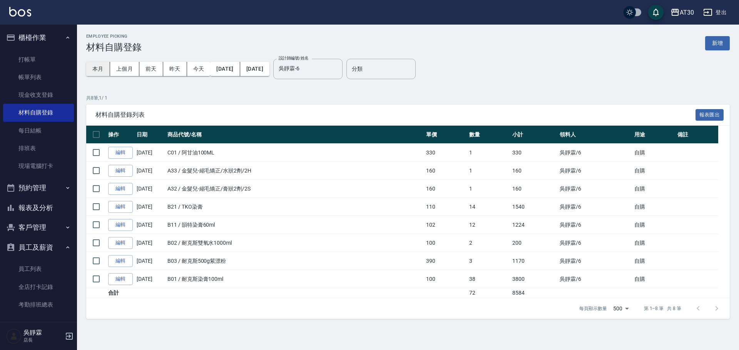
click at [102, 69] on button "本月" at bounding box center [98, 69] width 24 height 14
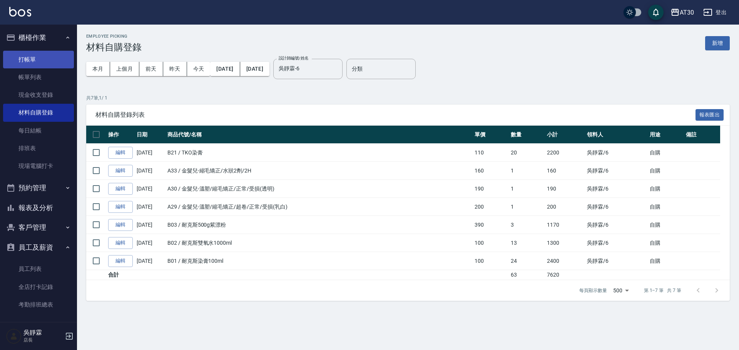
click at [42, 57] on link "打帳單" at bounding box center [38, 60] width 71 height 18
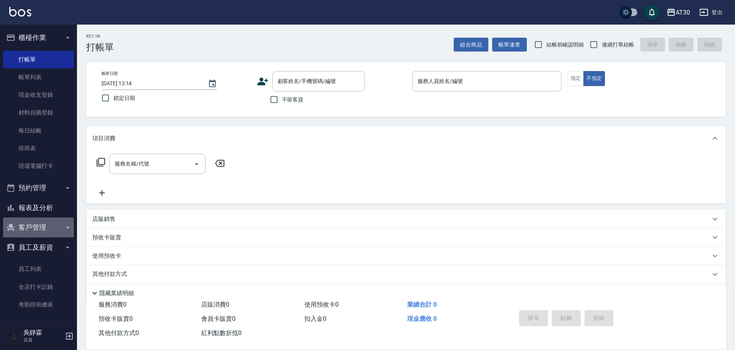
drag, startPoint x: 41, startPoint y: 220, endPoint x: 38, endPoint y: 229, distance: 10.0
click at [38, 229] on button "客戶管理" at bounding box center [38, 228] width 71 height 20
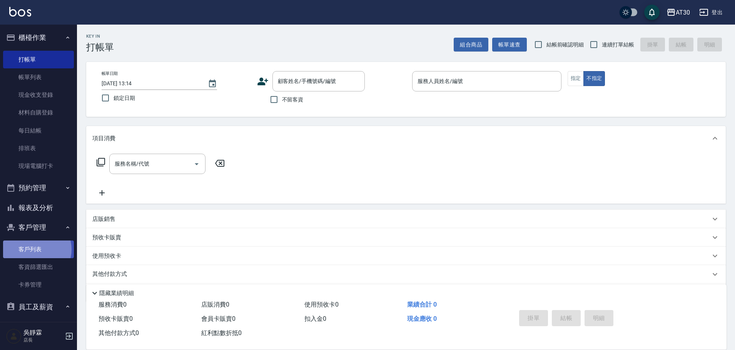
click at [34, 250] on link "客戶列表" at bounding box center [38, 250] width 71 height 18
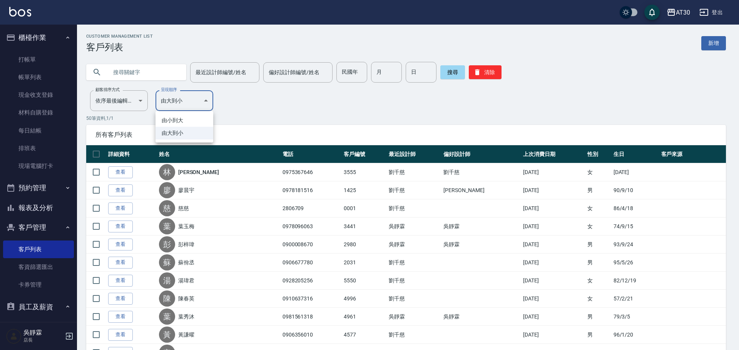
click at [177, 126] on li "由小到大" at bounding box center [184, 120] width 58 height 13
type input "ASC"
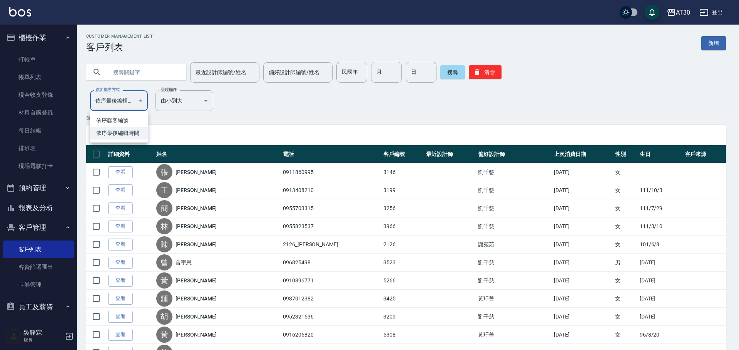
click at [115, 118] on li "依序顧客編號" at bounding box center [119, 120] width 58 height 13
type input "NO"
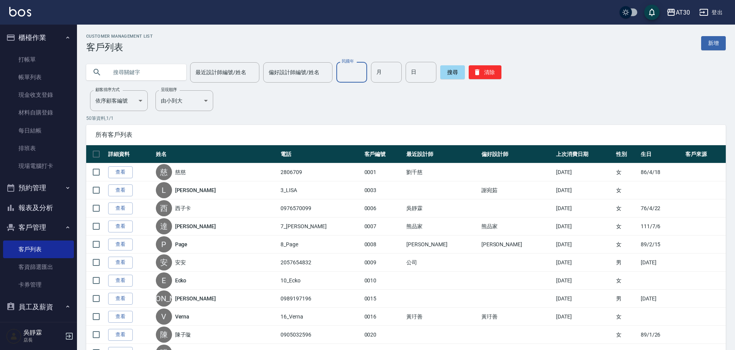
click at [357, 71] on input "民國年" at bounding box center [351, 72] width 31 height 21
type input "70"
type input "11"
type input "4"
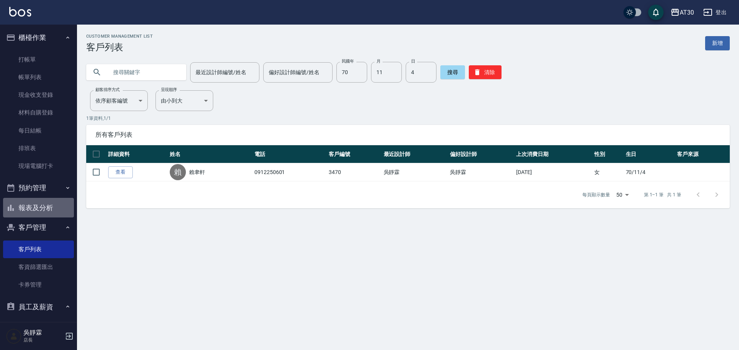
drag, startPoint x: 61, startPoint y: 205, endPoint x: 62, endPoint y: 200, distance: 5.1
click at [62, 200] on button "報表及分析" at bounding box center [38, 208] width 71 height 20
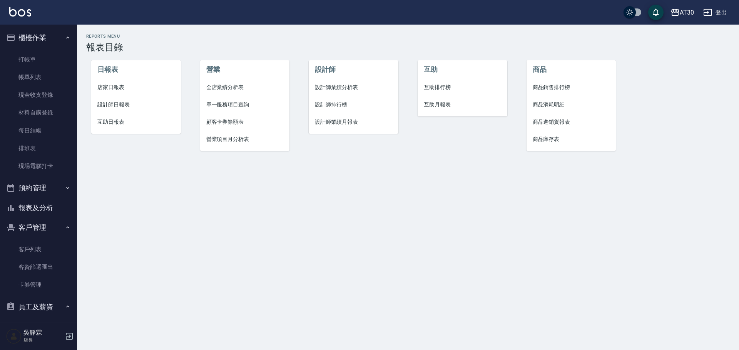
click at [114, 123] on span "互助日報表" at bounding box center [135, 122] width 77 height 8
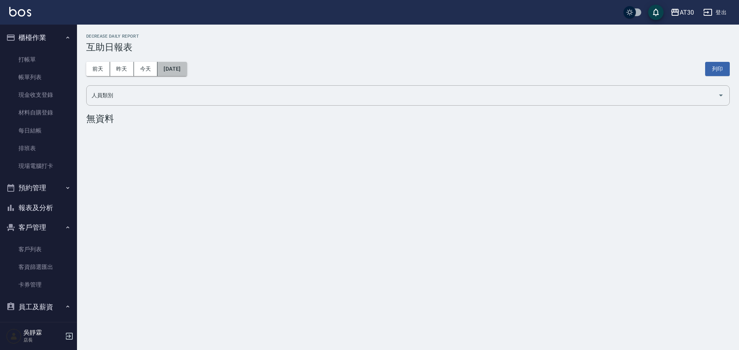
click at [175, 68] on button "[DATE]" at bounding box center [171, 69] width 29 height 14
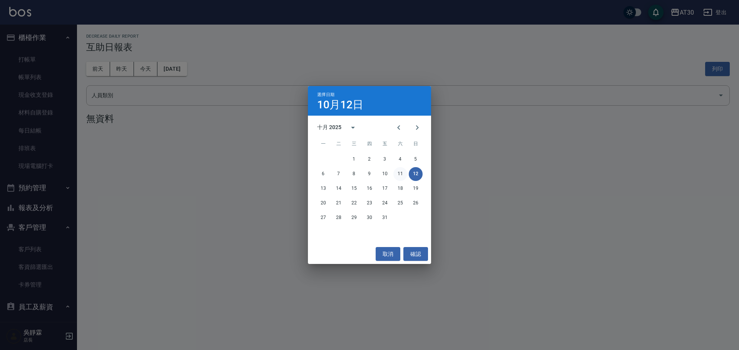
click at [397, 178] on button "11" at bounding box center [400, 174] width 14 height 14
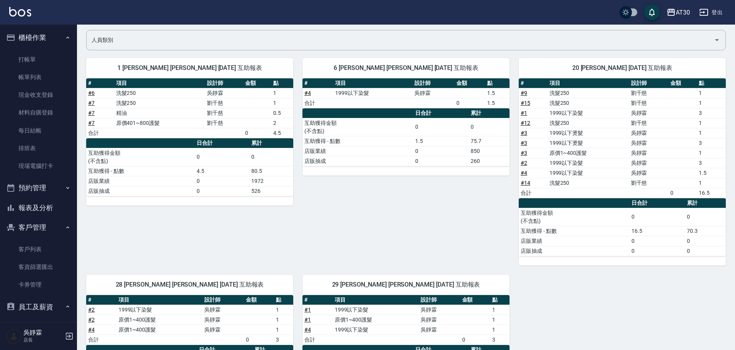
scroll to position [50, 0]
